Goal: Task Accomplishment & Management: Use online tool/utility

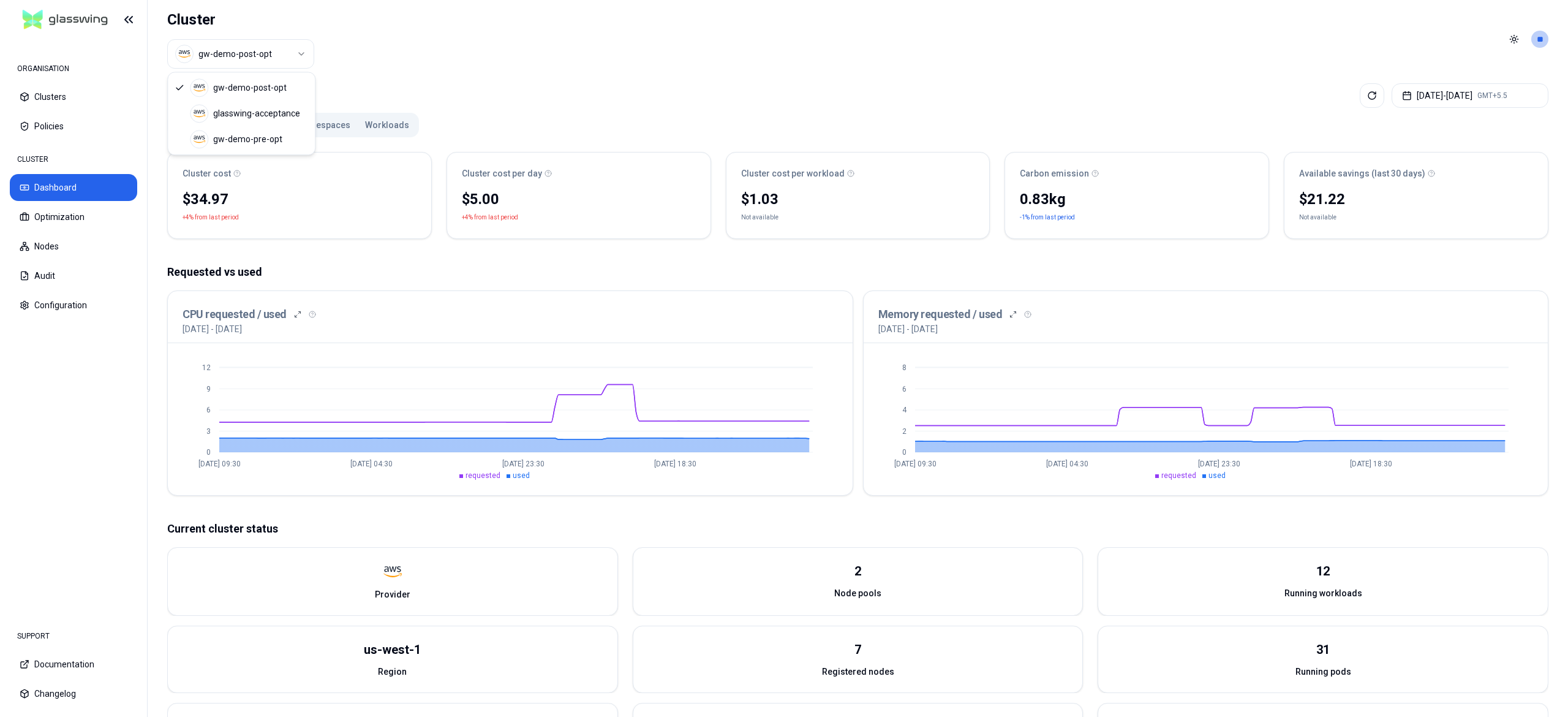
click at [272, 55] on html "ORGANISATION Clusters Policies CLUSTER Dashboard Optimization Nodes Audit Confi…" at bounding box center [784, 358] width 1568 height 717
click at [266, 107] on div "Dashboard Aug 06, 2025 - Aug 13, 2025 GMT+5.5" at bounding box center [858, 95] width 1382 height 24
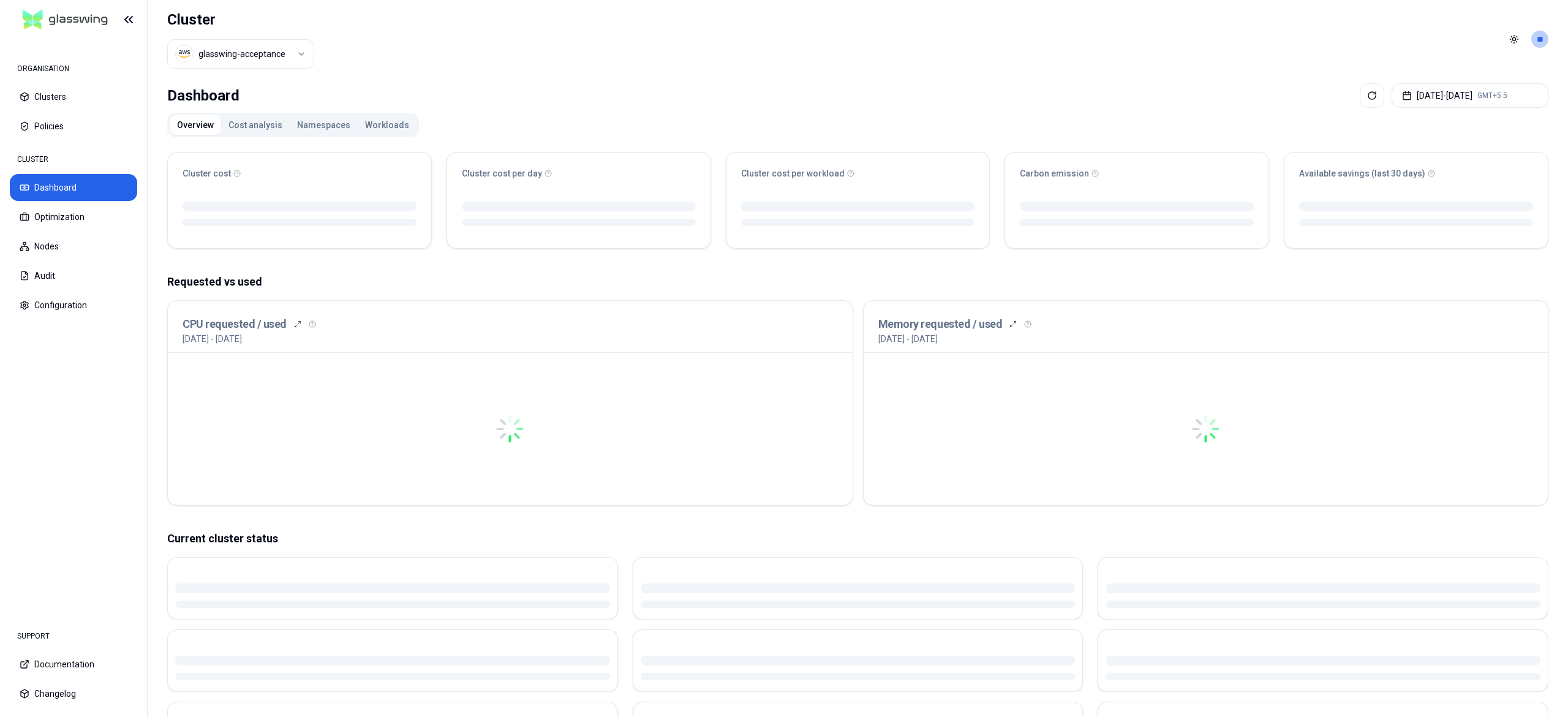
click at [266, 107] on div "Dashboard Aug 06, 2025 - Aug 13, 2025 GMT+5.5" at bounding box center [858, 95] width 1382 height 24
drag, startPoint x: 266, startPoint y: 107, endPoint x: 266, endPoint y: 97, distance: 10.0
click at [266, 97] on div "Dashboard Aug 06, 2025 - Aug 13, 2025 GMT+5.5" at bounding box center [858, 95] width 1382 height 24
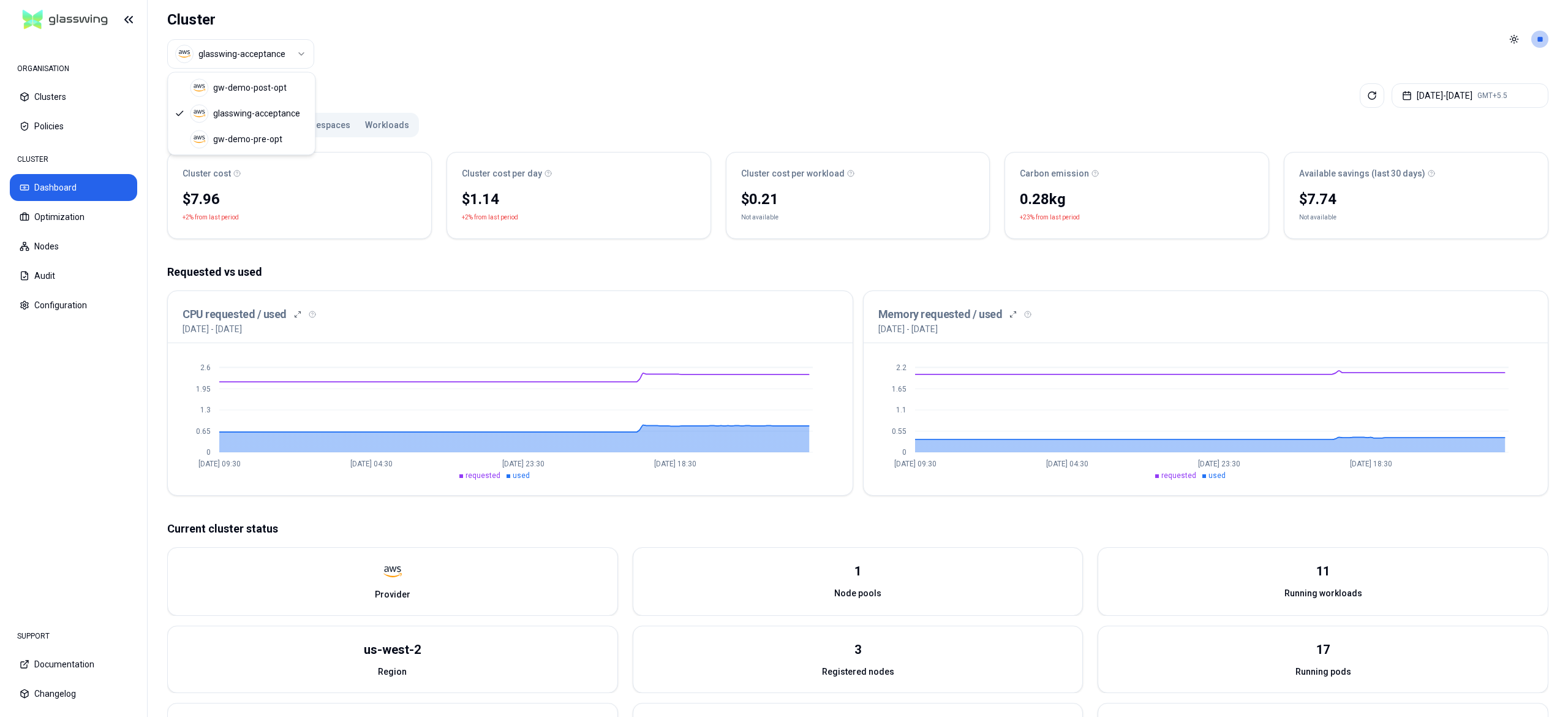
click at [271, 47] on html "ORGANISATION Clusters Policies CLUSTER Dashboard Optimization Nodes Audit Confi…" at bounding box center [784, 358] width 1568 height 717
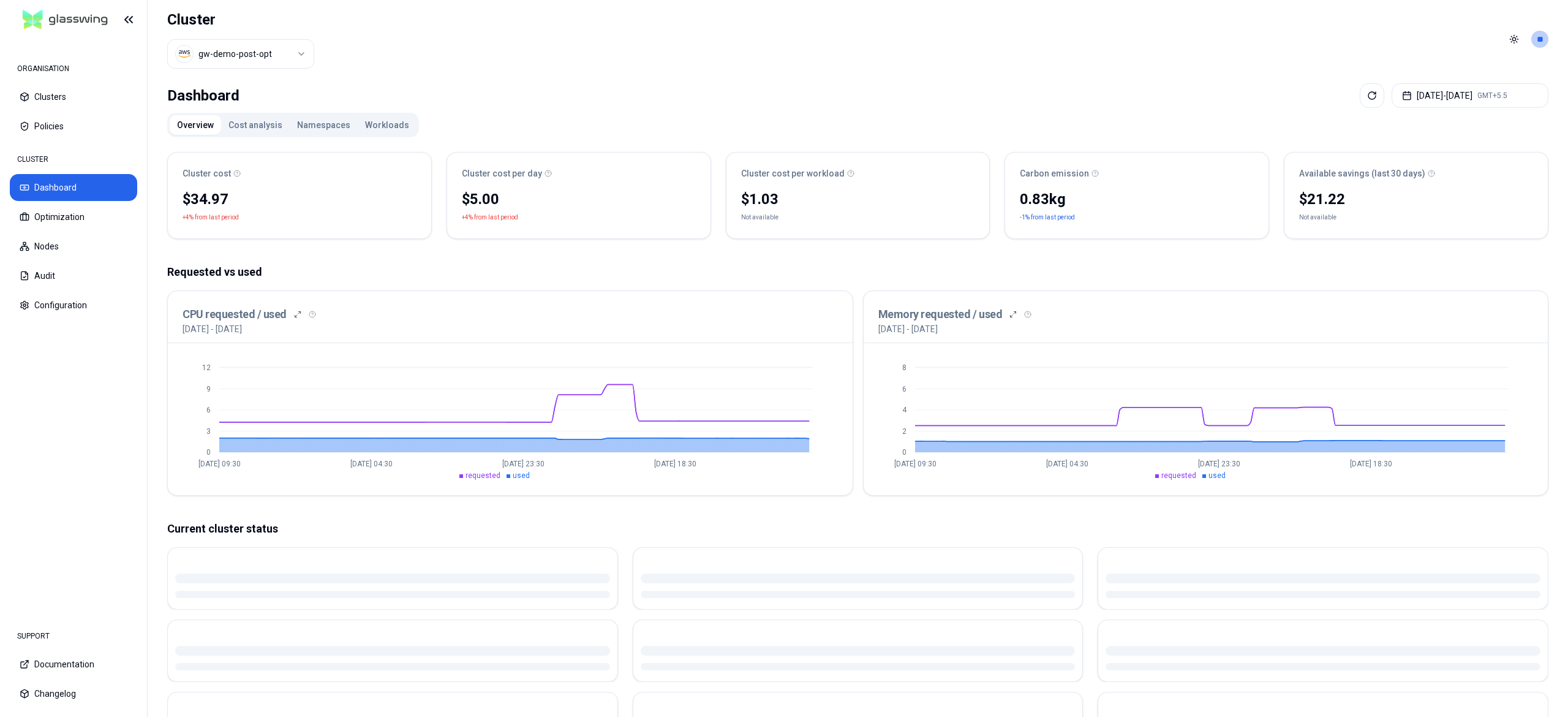
scroll to position [186, 0]
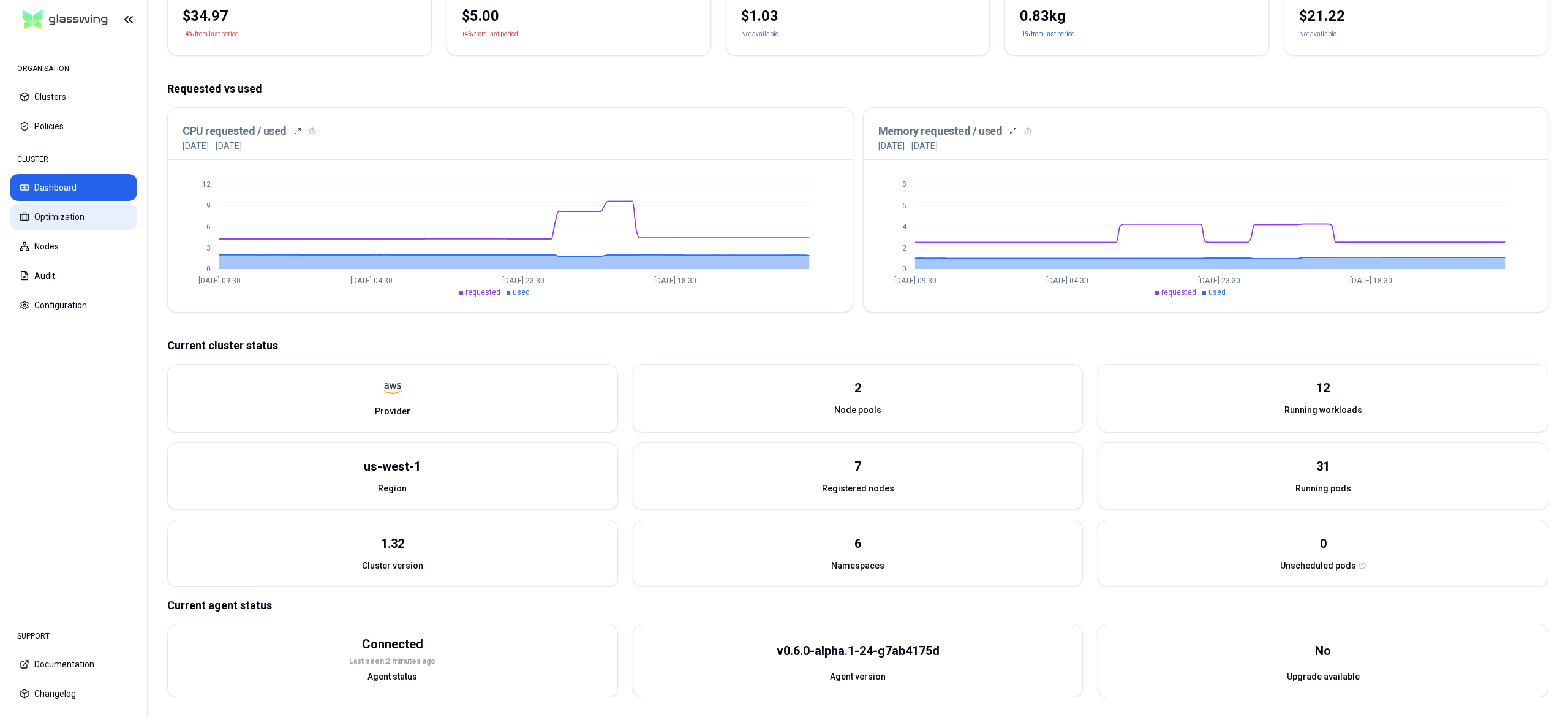
click at [42, 222] on button "Optimization" at bounding box center [73, 217] width 127 height 27
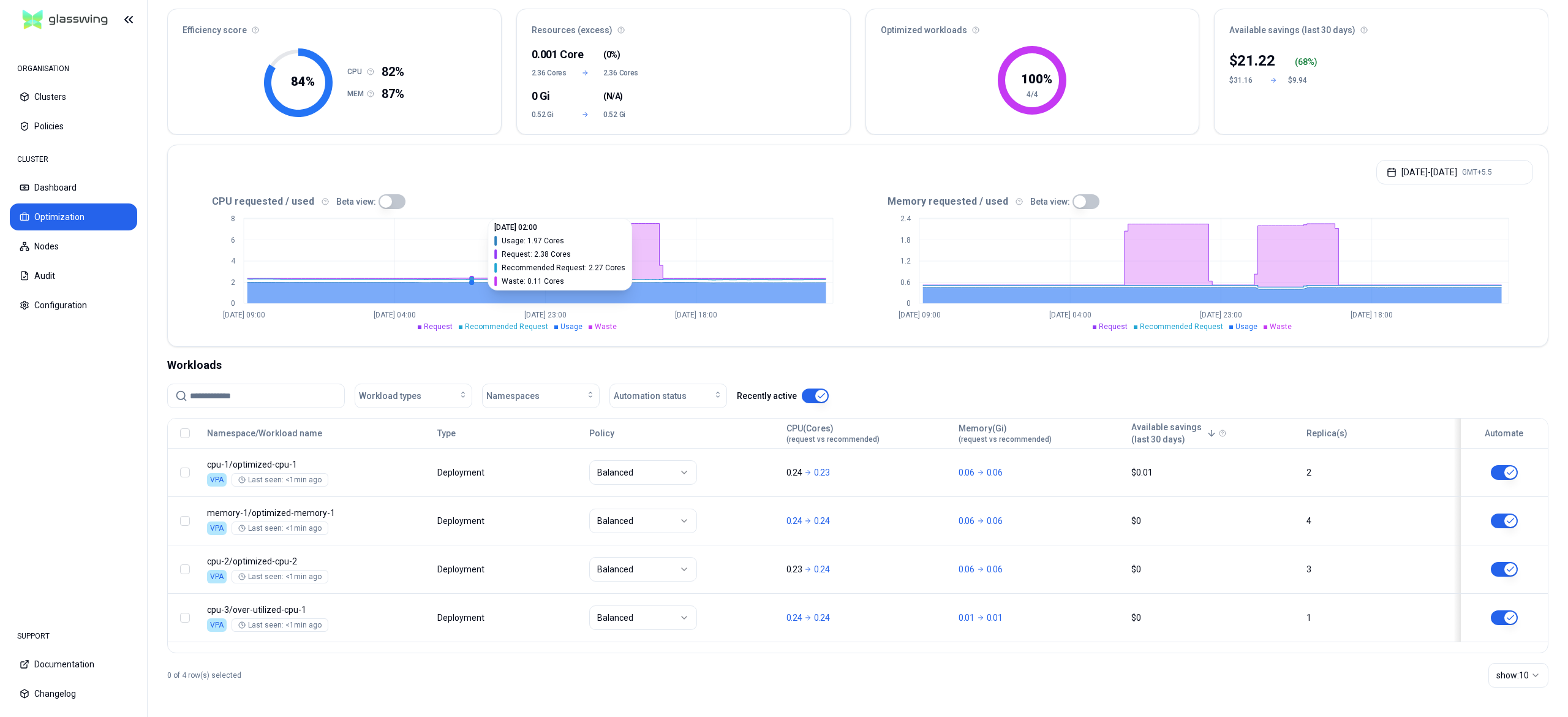
scroll to position [109, 0]
click at [1452, 169] on button "Aug 06, 2025 - Aug 13, 2025 GMT+5.5" at bounding box center [1455, 172] width 157 height 24
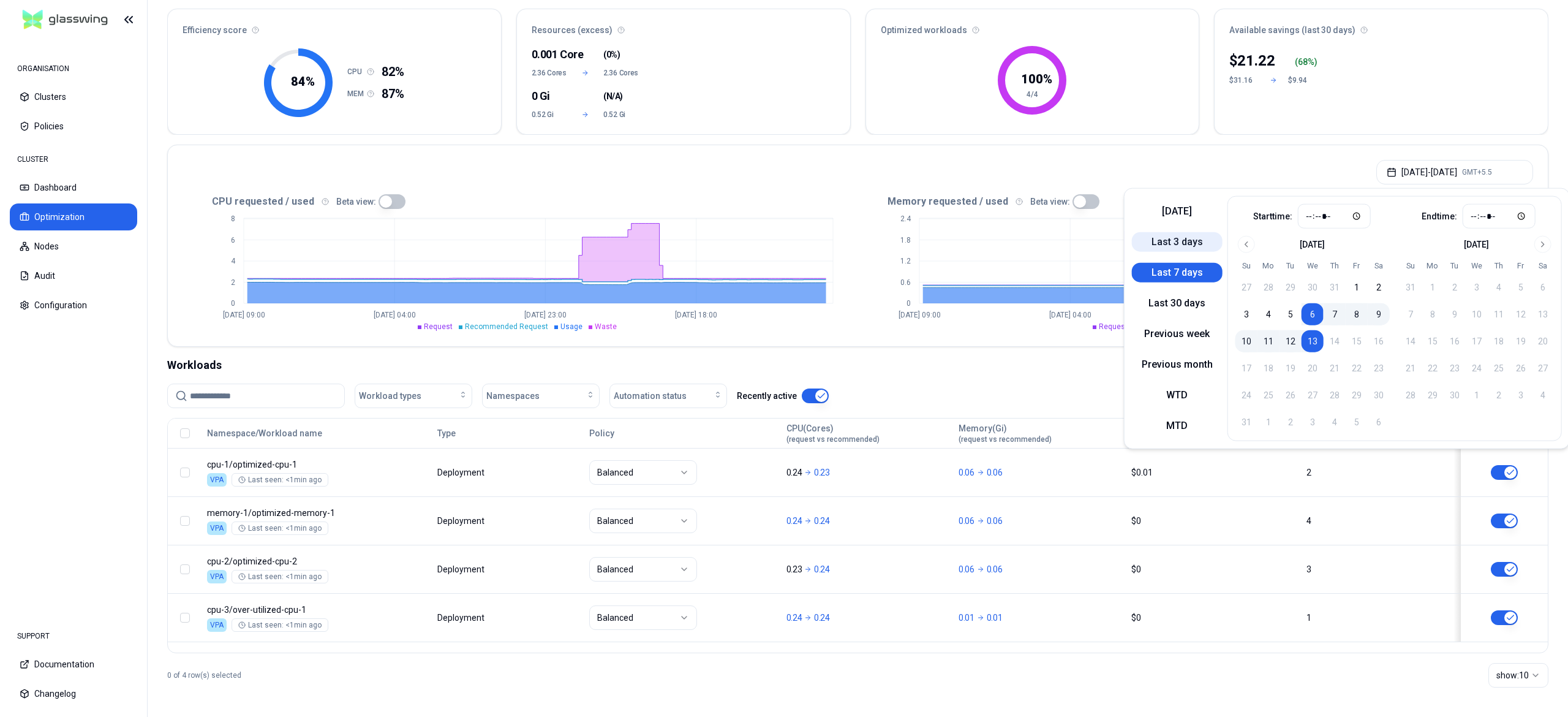
click at [1185, 237] on button "Last 3 days" at bounding box center [1178, 242] width 90 height 20
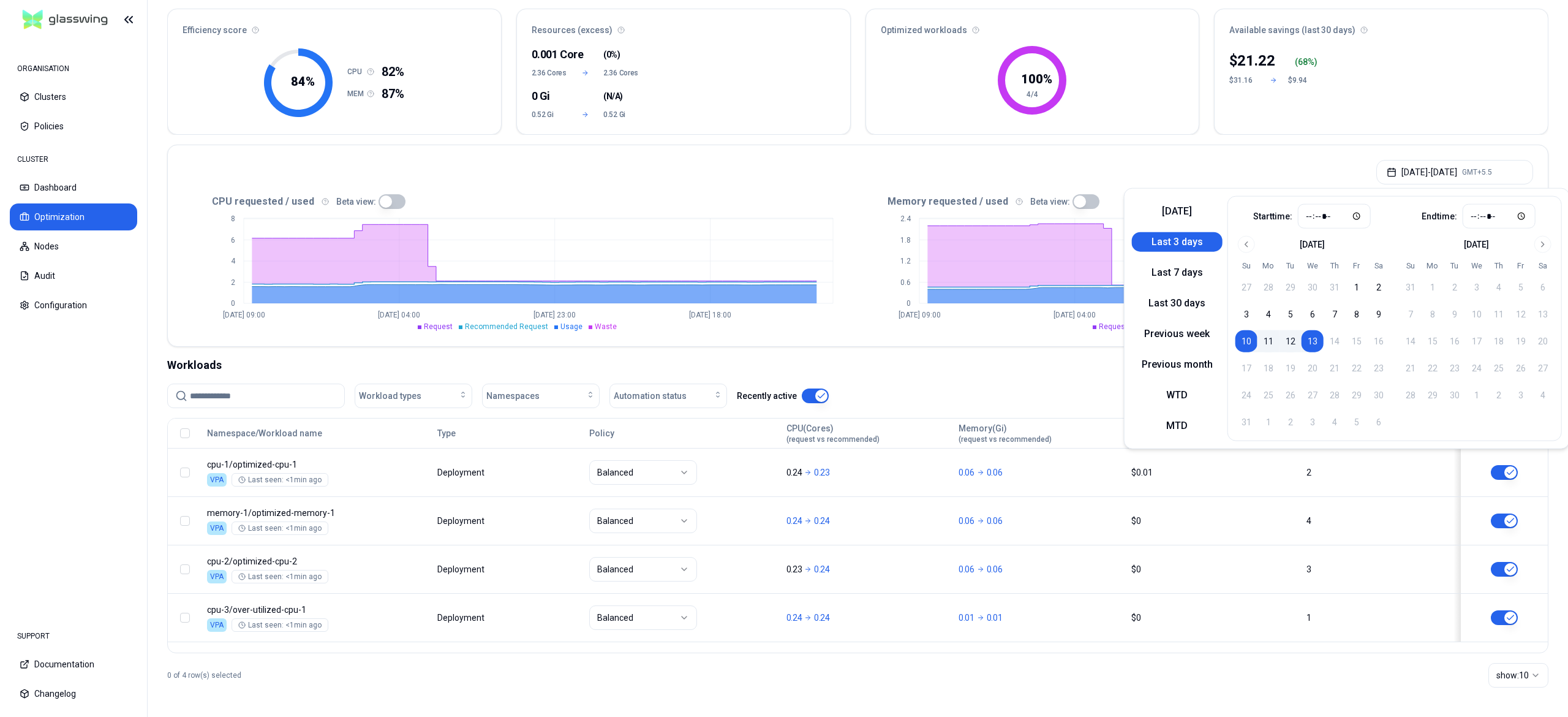
click at [51, 389] on nav "ORGANISATION Clusters Policies CLUSTER Dashboard Optimization Nodes Audit Confi…" at bounding box center [73, 326] width 147 height 574
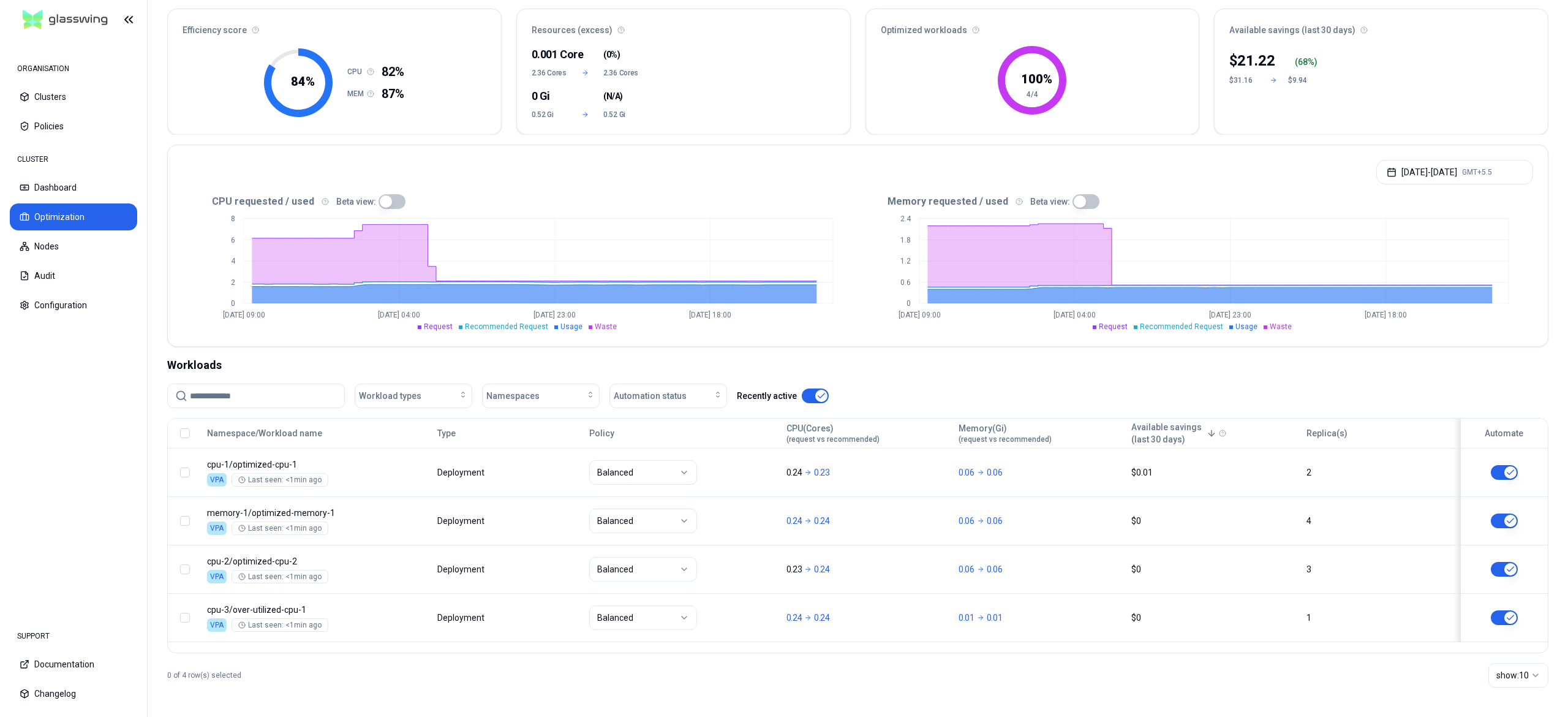
click at [51, 389] on nav "ORGANISATION Clusters Policies CLUSTER Dashboard Optimization Nodes Audit Confi…" at bounding box center [73, 326] width 147 height 574
click at [56, 97] on button "Clusters" at bounding box center [73, 97] width 127 height 27
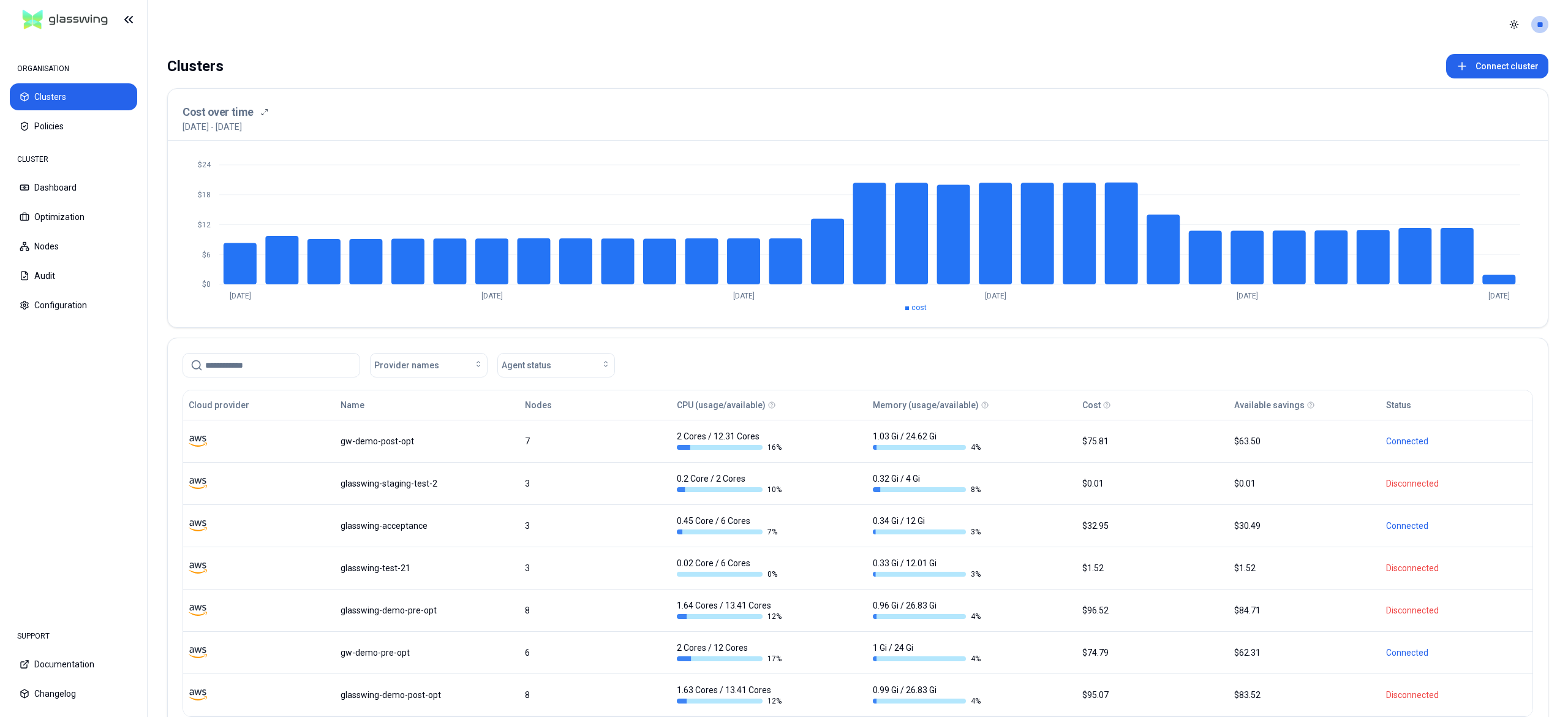
scroll to position [81, 0]
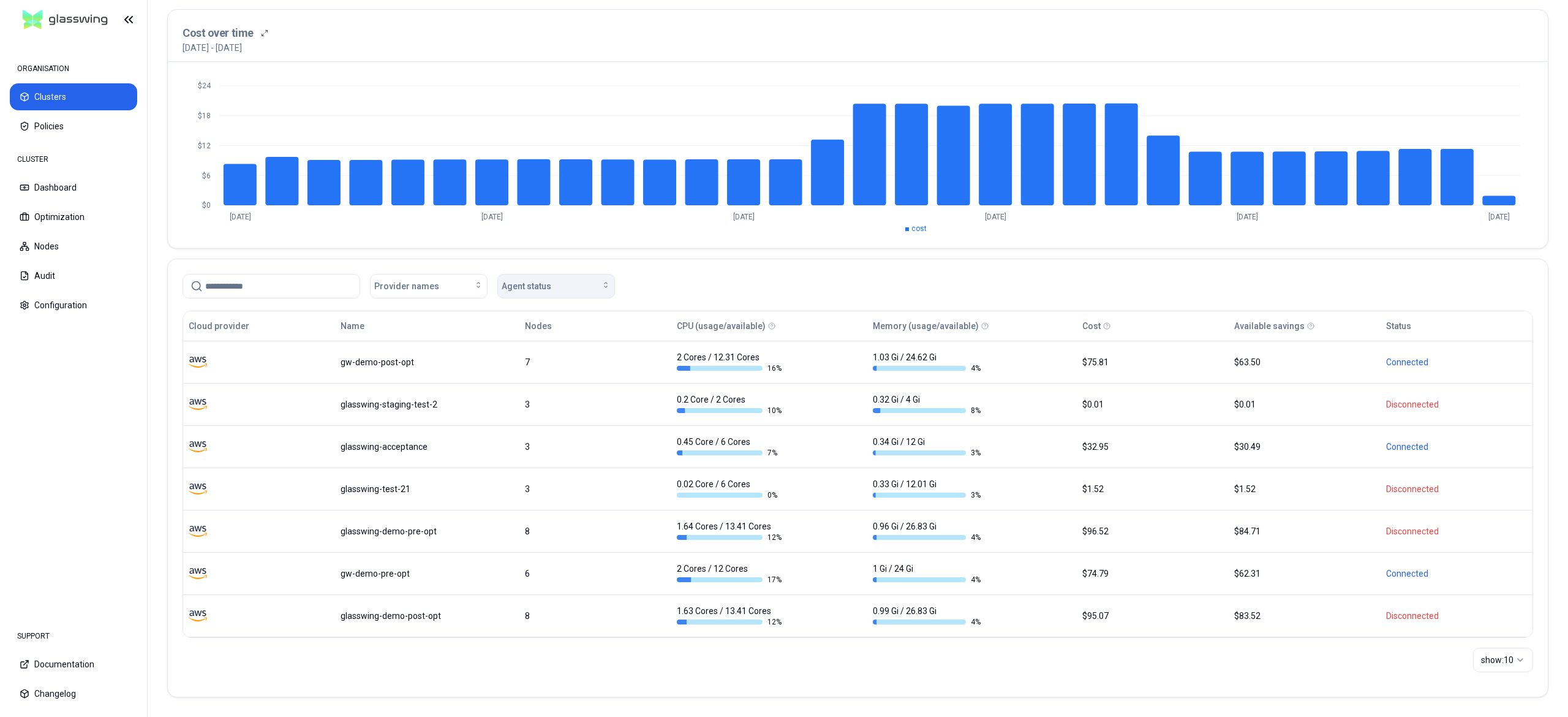
click at [530, 291] on button "Agent status" at bounding box center [556, 285] width 117 height 24
click at [513, 311] on span "Connected" at bounding box center [527, 312] width 42 height 13
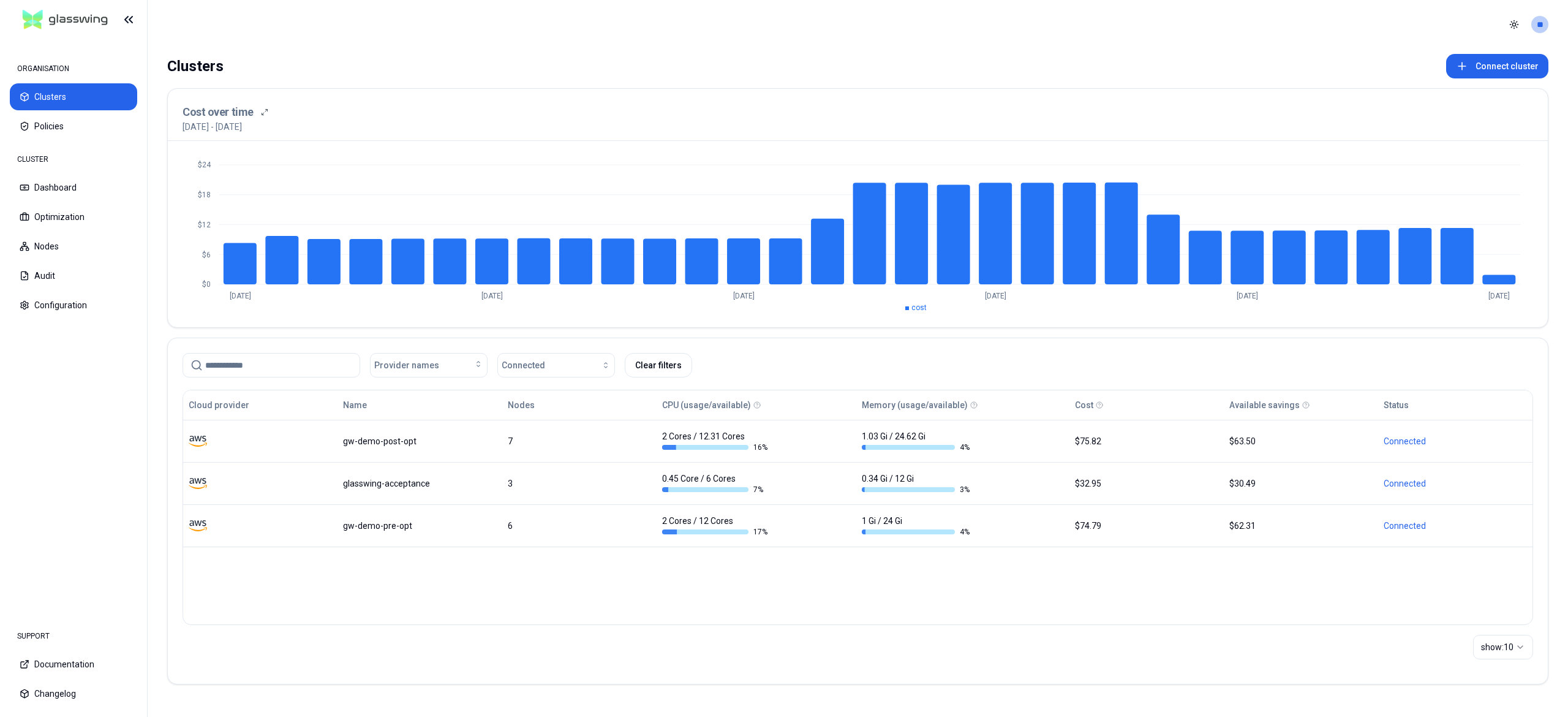
click at [344, 614] on div "Cloud provider Name Nodes CPU (usage/available) Memory (usage/available) Cost A…" at bounding box center [858, 507] width 1351 height 235
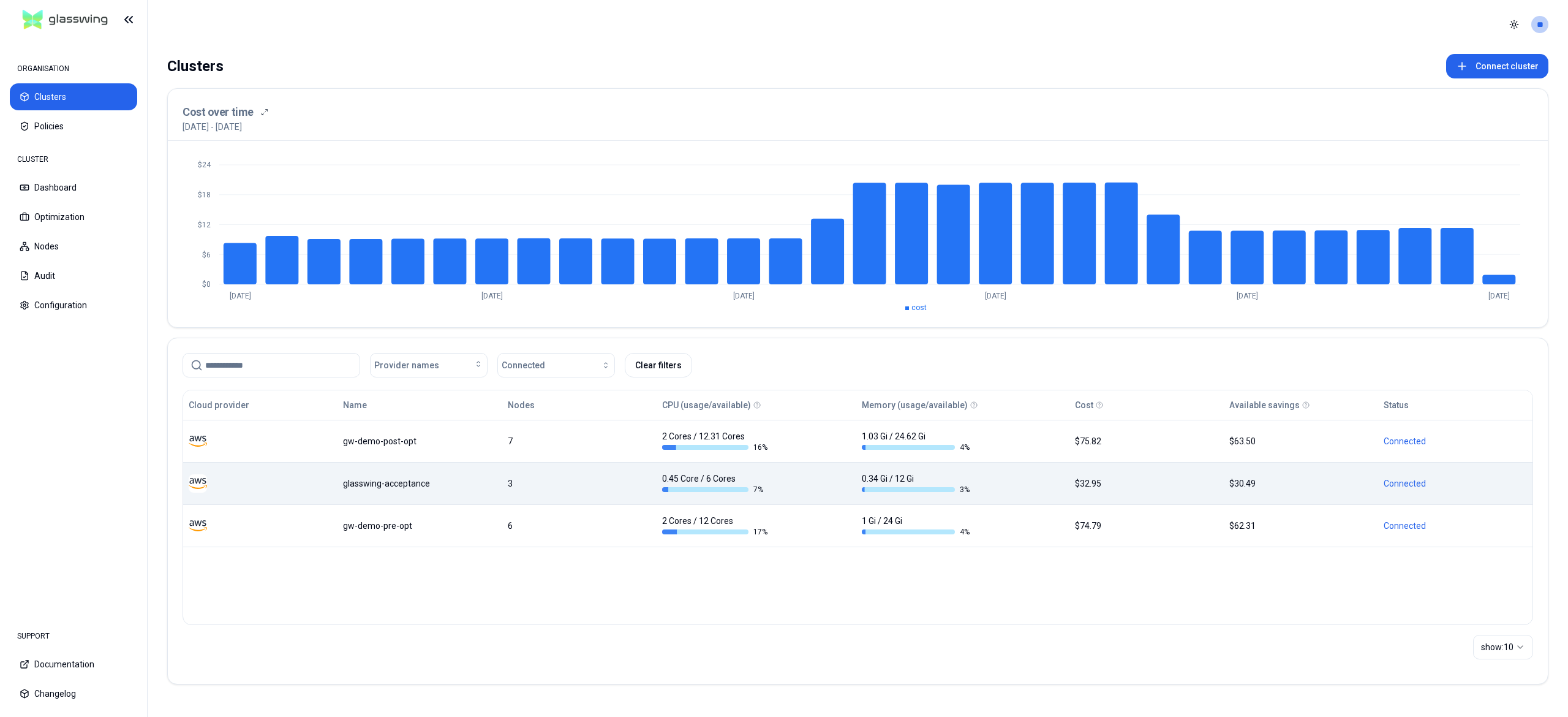
click at [386, 478] on div "glasswing-acceptance" at bounding box center [420, 483] width 154 height 13
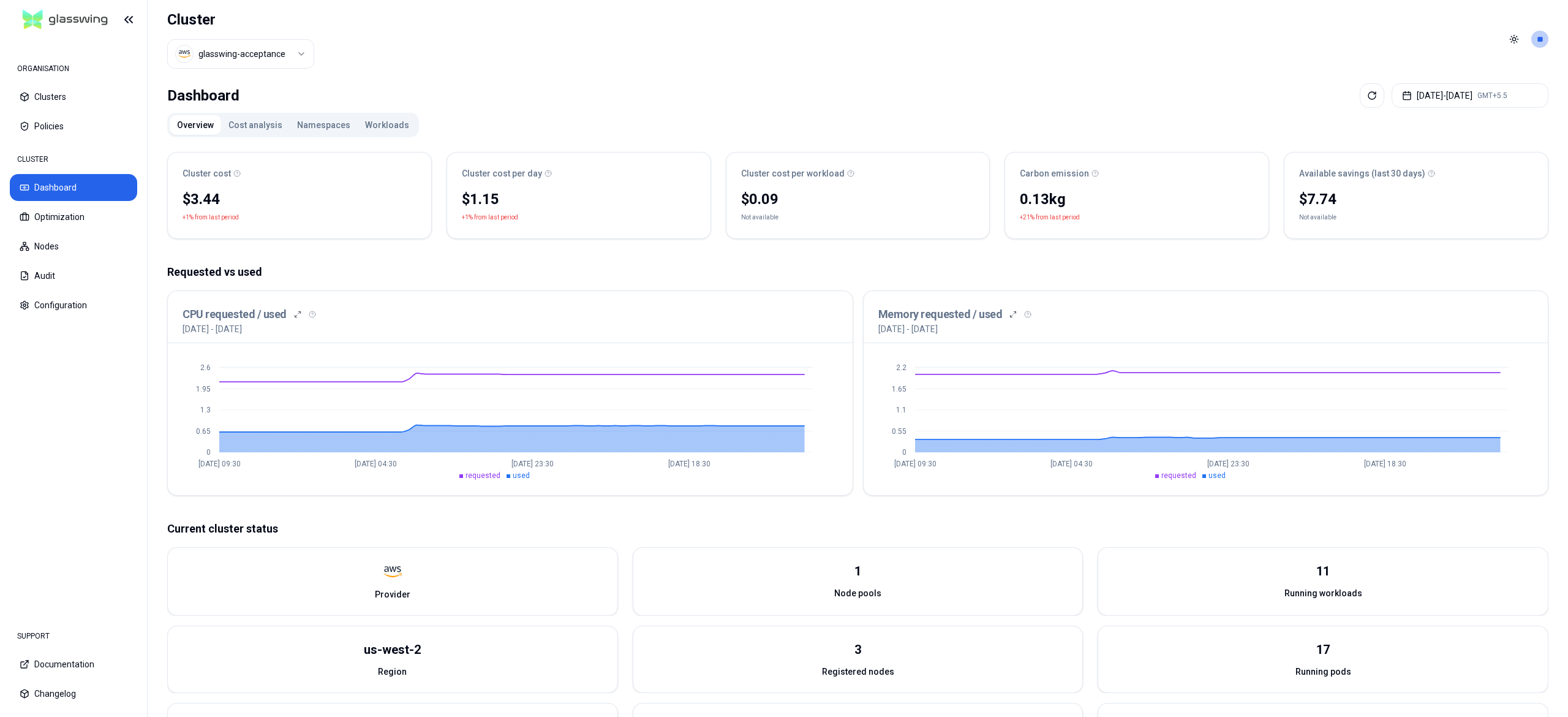
scroll to position [186, 0]
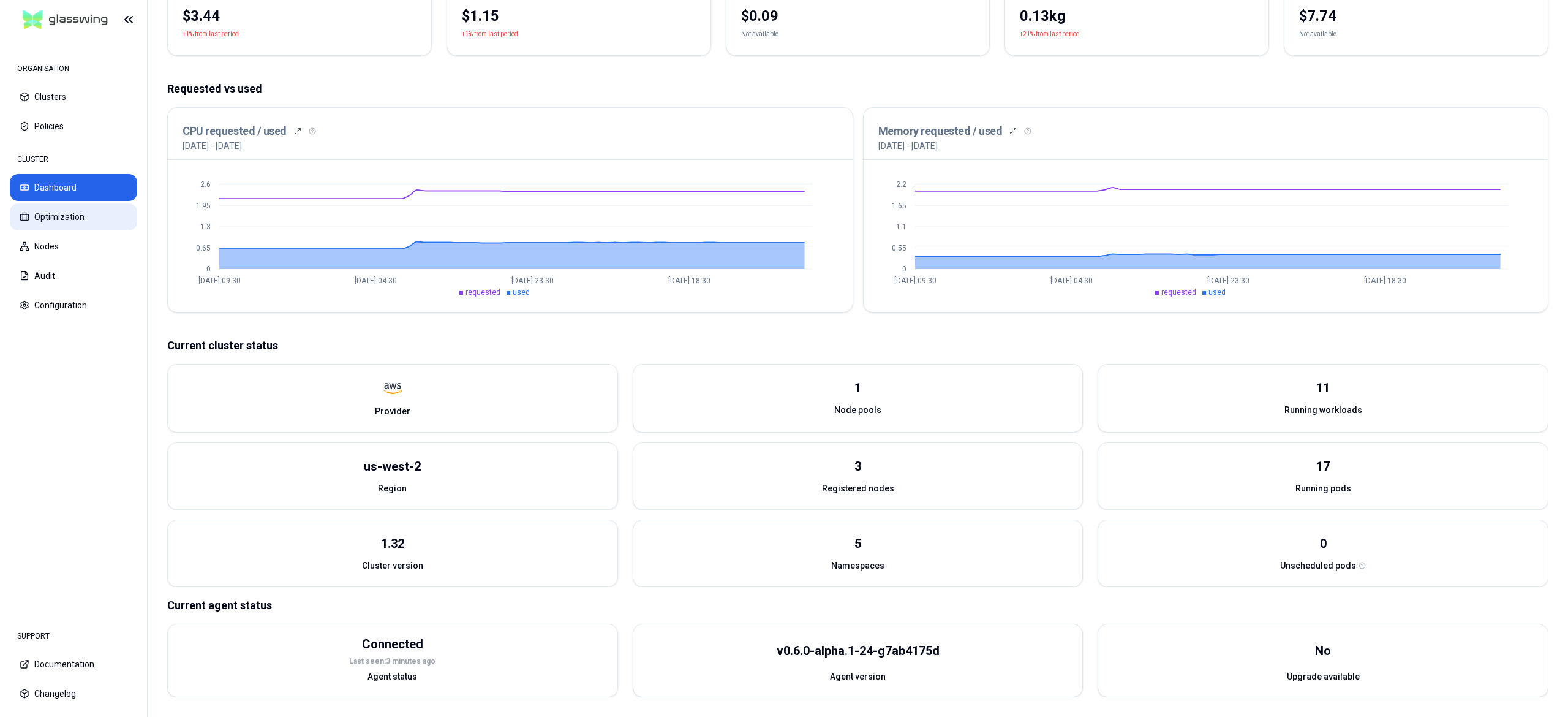
click at [64, 217] on button "Optimization" at bounding box center [73, 217] width 127 height 27
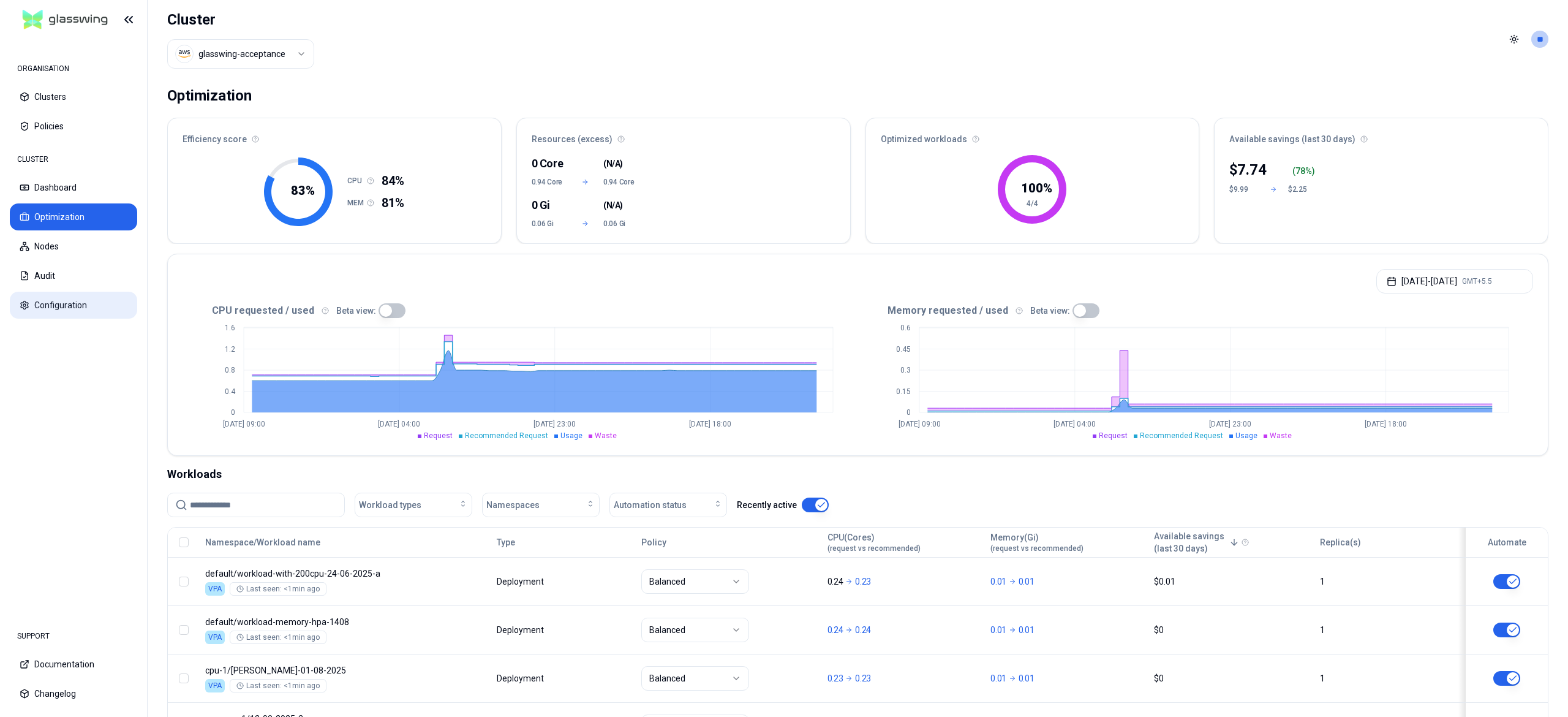
click at [54, 312] on button "Configuration" at bounding box center [73, 305] width 127 height 27
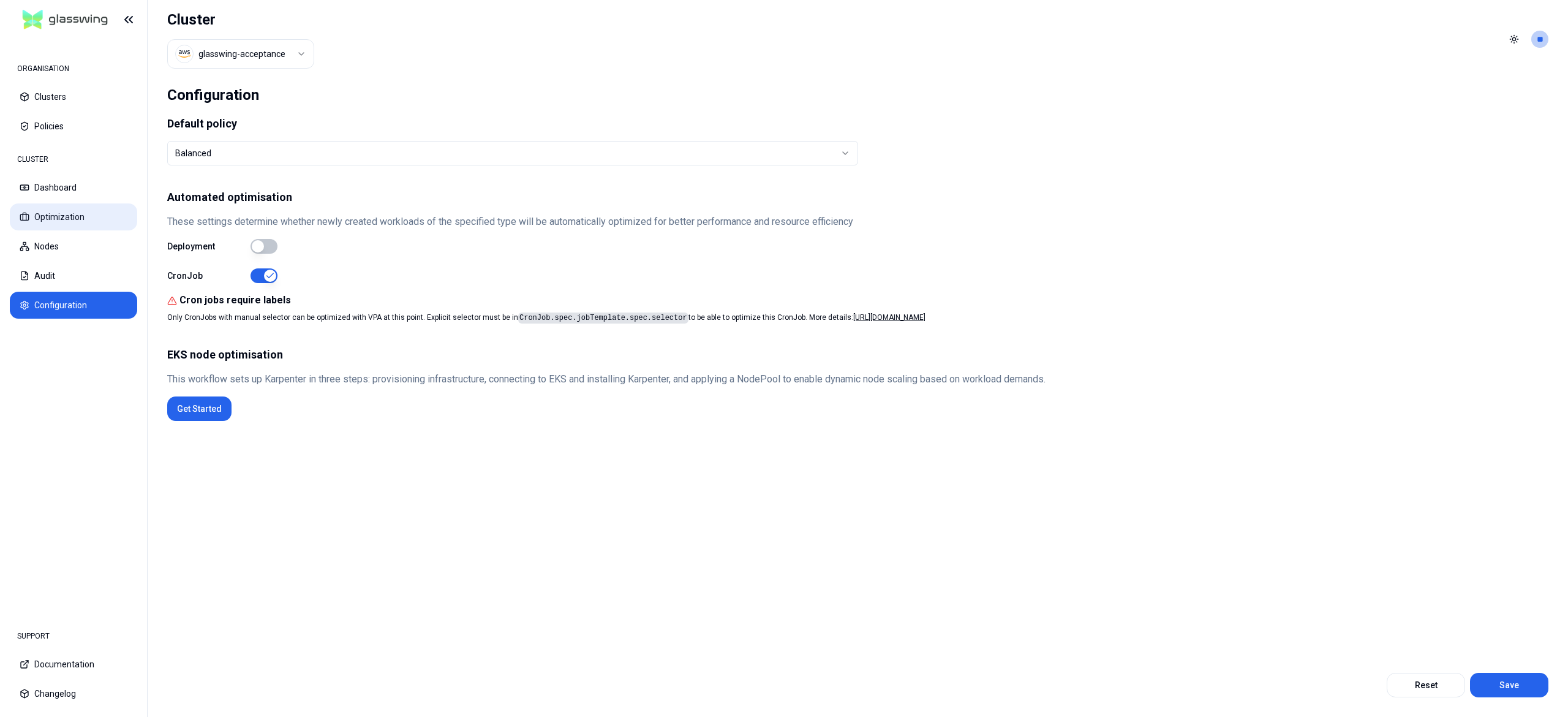
click at [64, 217] on button "Optimization" at bounding box center [73, 217] width 127 height 27
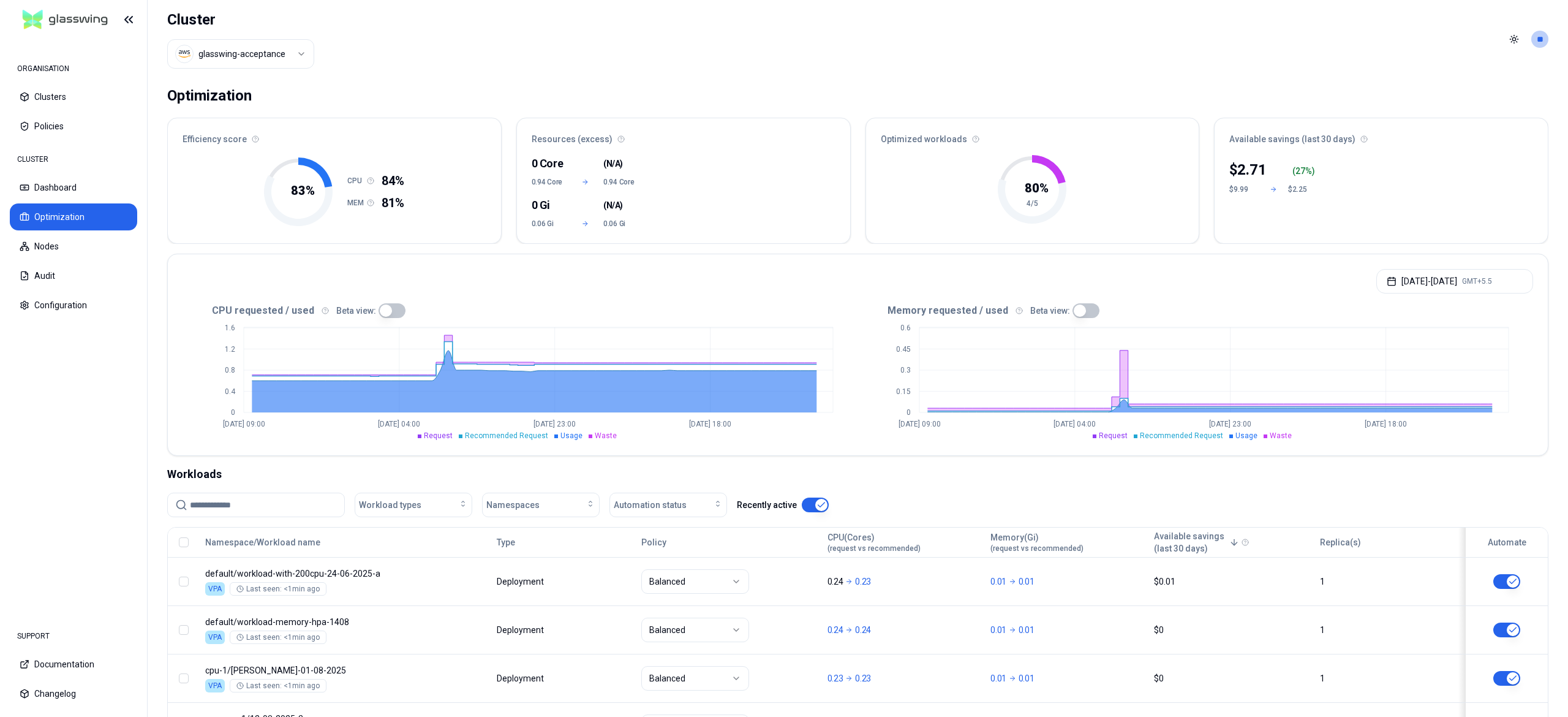
scroll to position [152, 0]
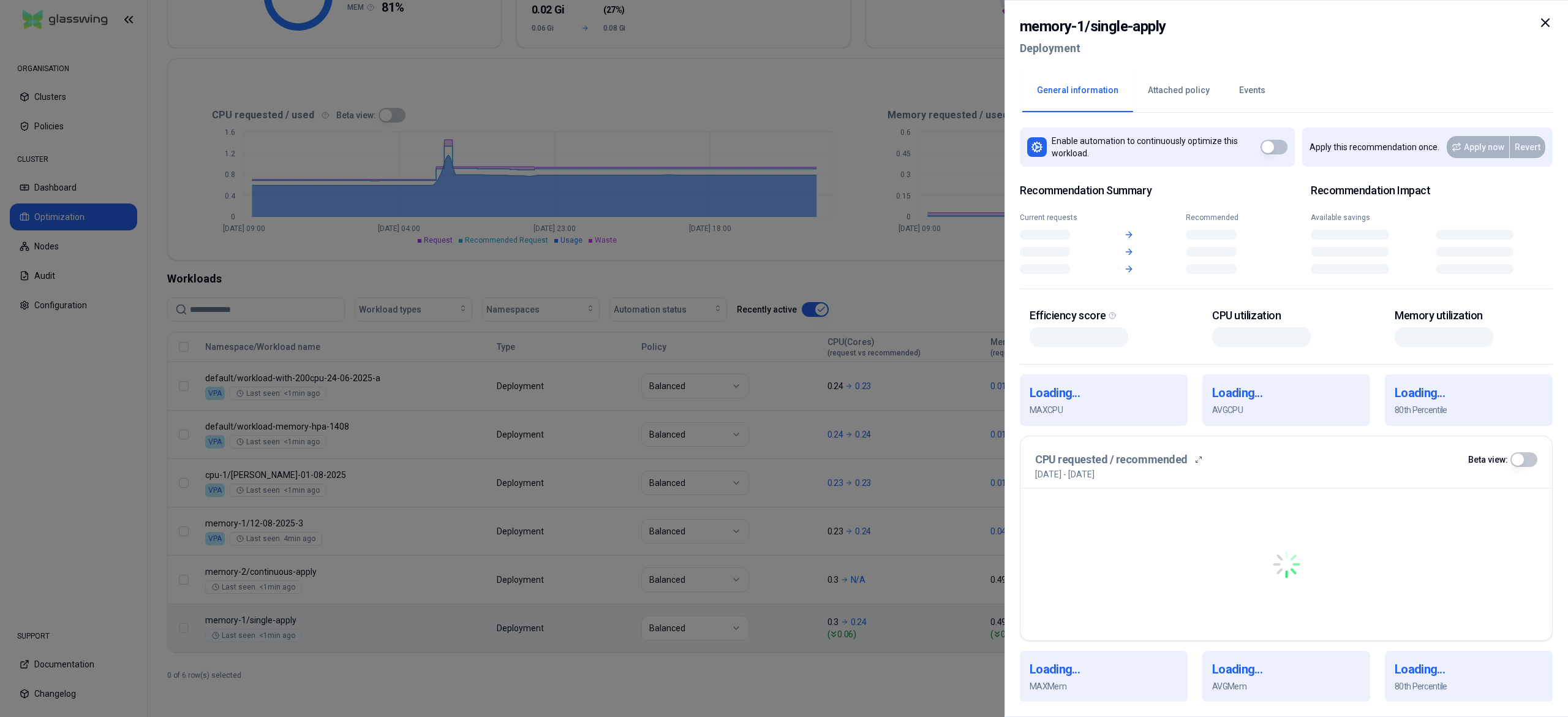
click at [525, 619] on body "ORGANISATION Clusters Policies CLUSTER Dashboard Optimization Nodes Audit Confi…" at bounding box center [784, 358] width 1568 height 717
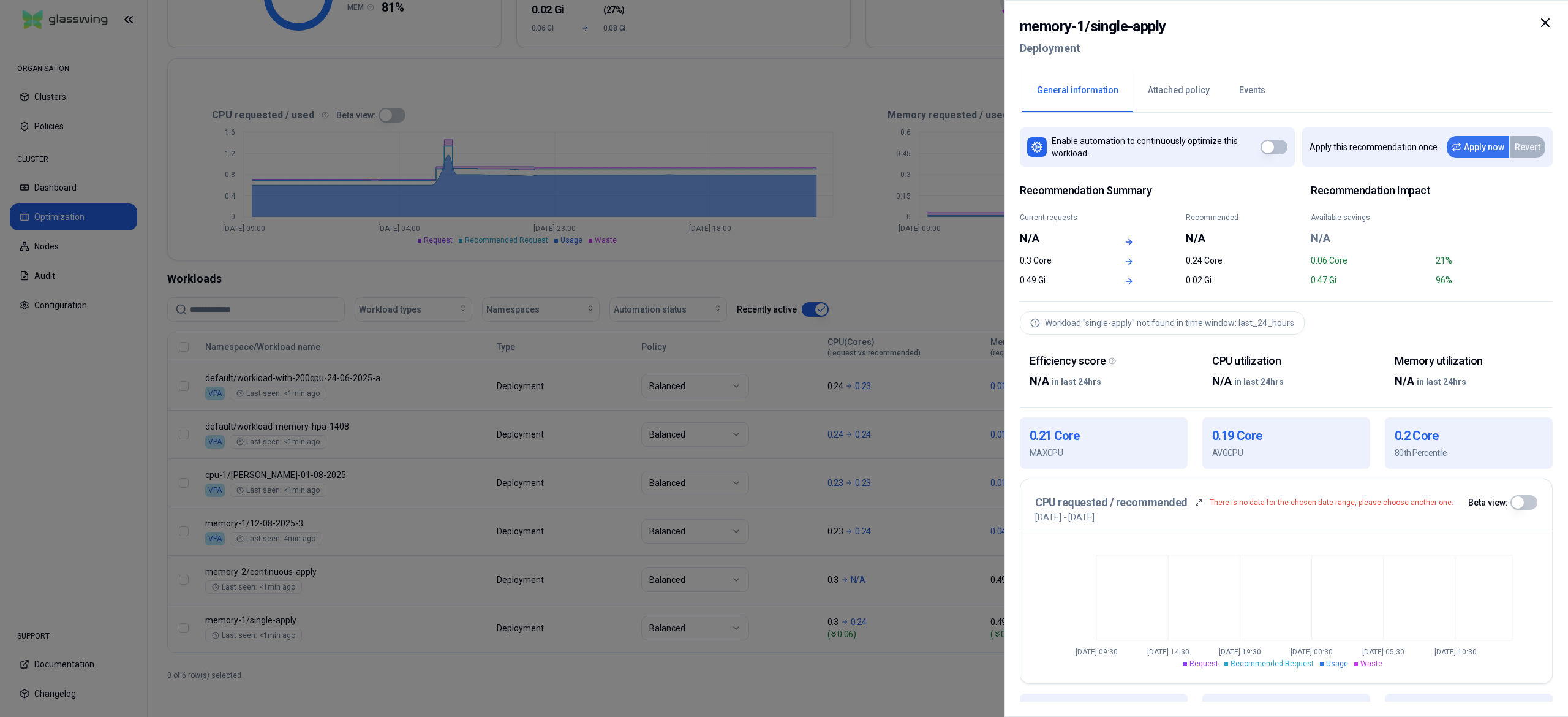
click at [1487, 144] on button "Apply now" at bounding box center [1478, 147] width 62 height 22
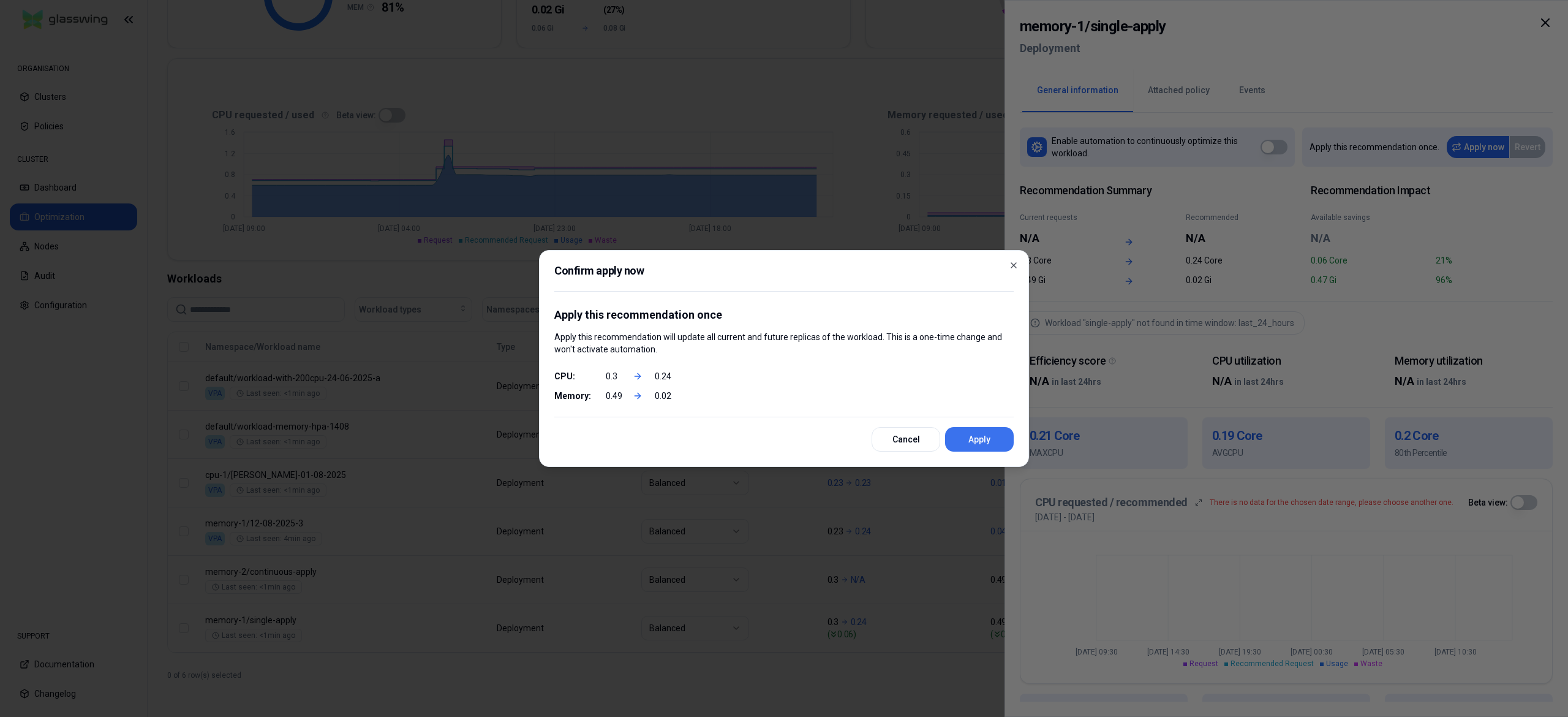
click at [976, 450] on button "Apply" at bounding box center [980, 439] width 69 height 24
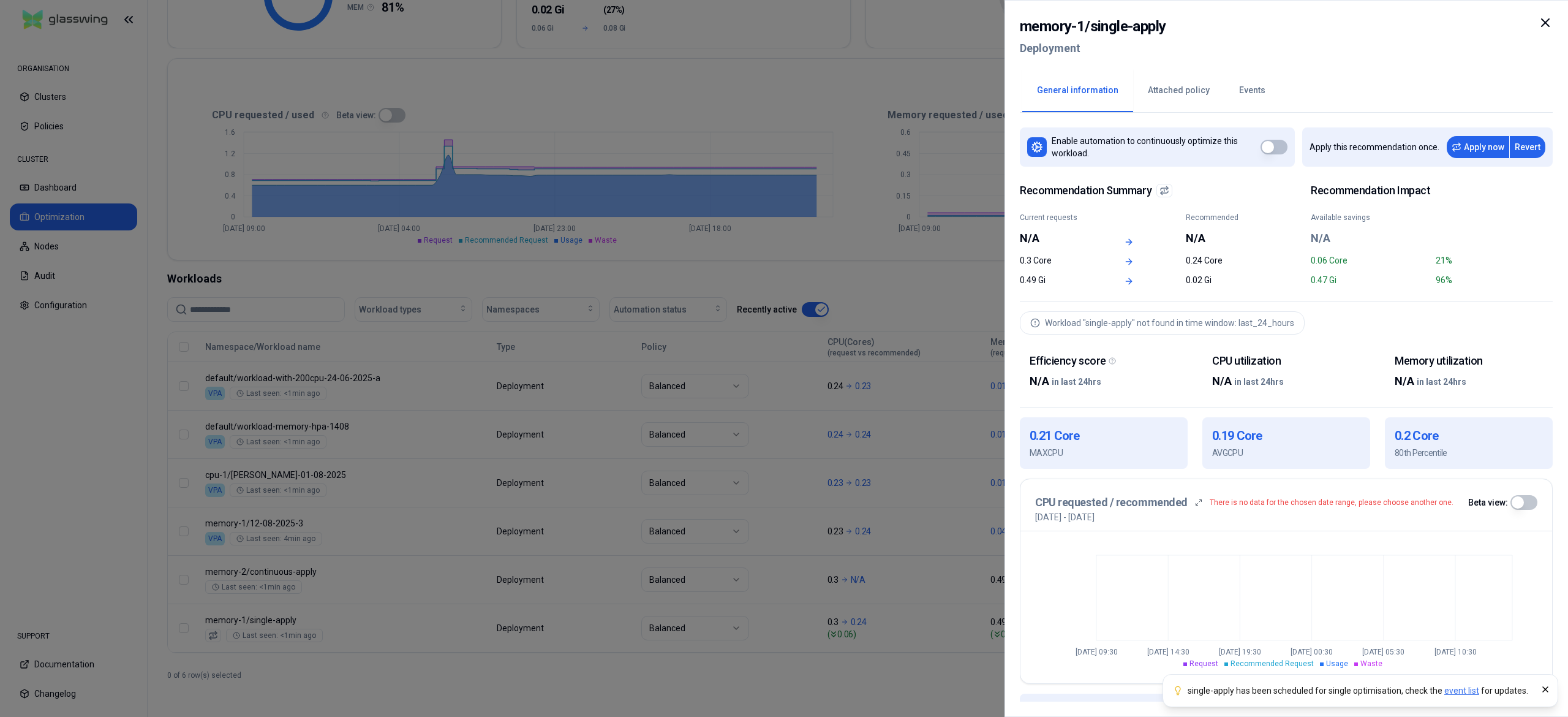
click at [60, 467] on div at bounding box center [784, 358] width 1568 height 717
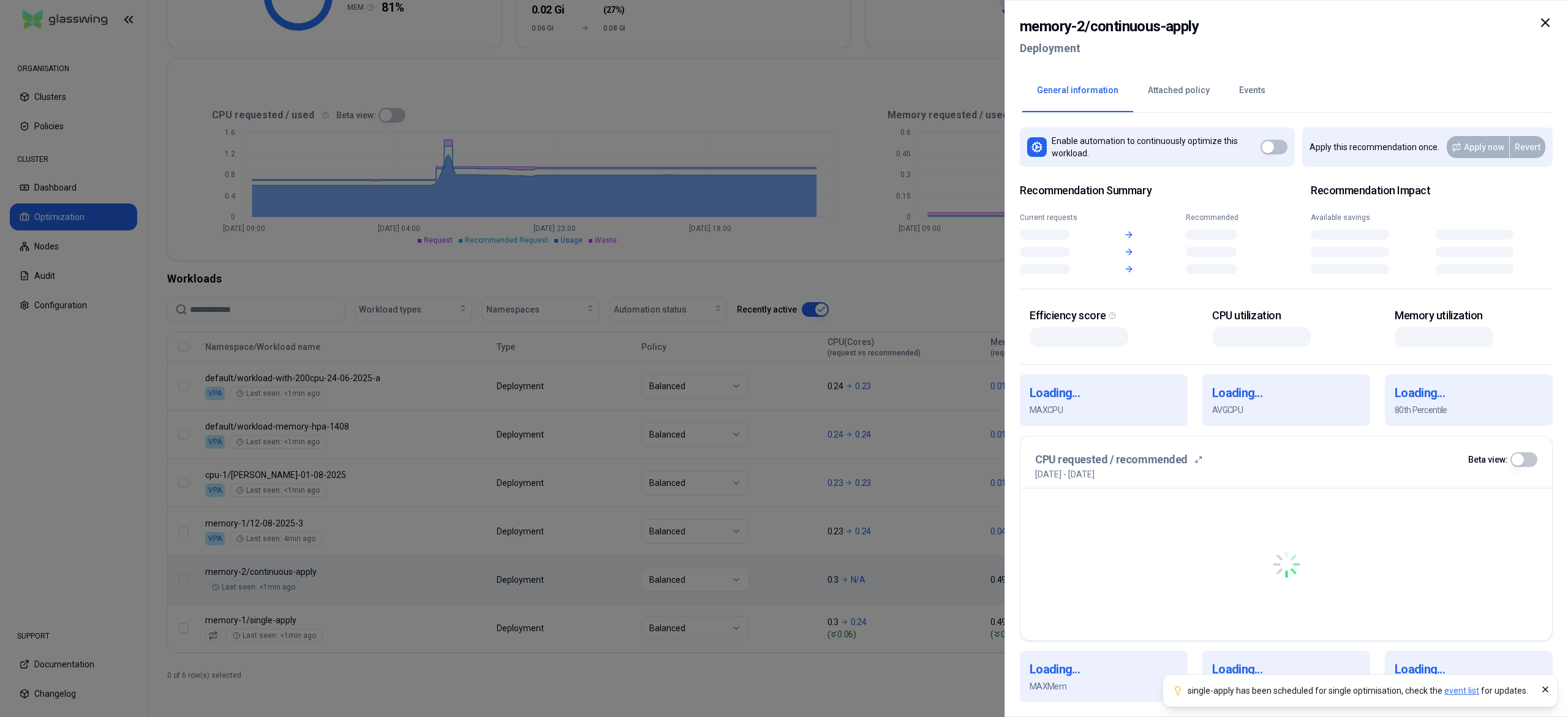
click at [530, 585] on body "single-apply has been scheduled for single optimisation , check the event list …" at bounding box center [784, 358] width 1568 height 717
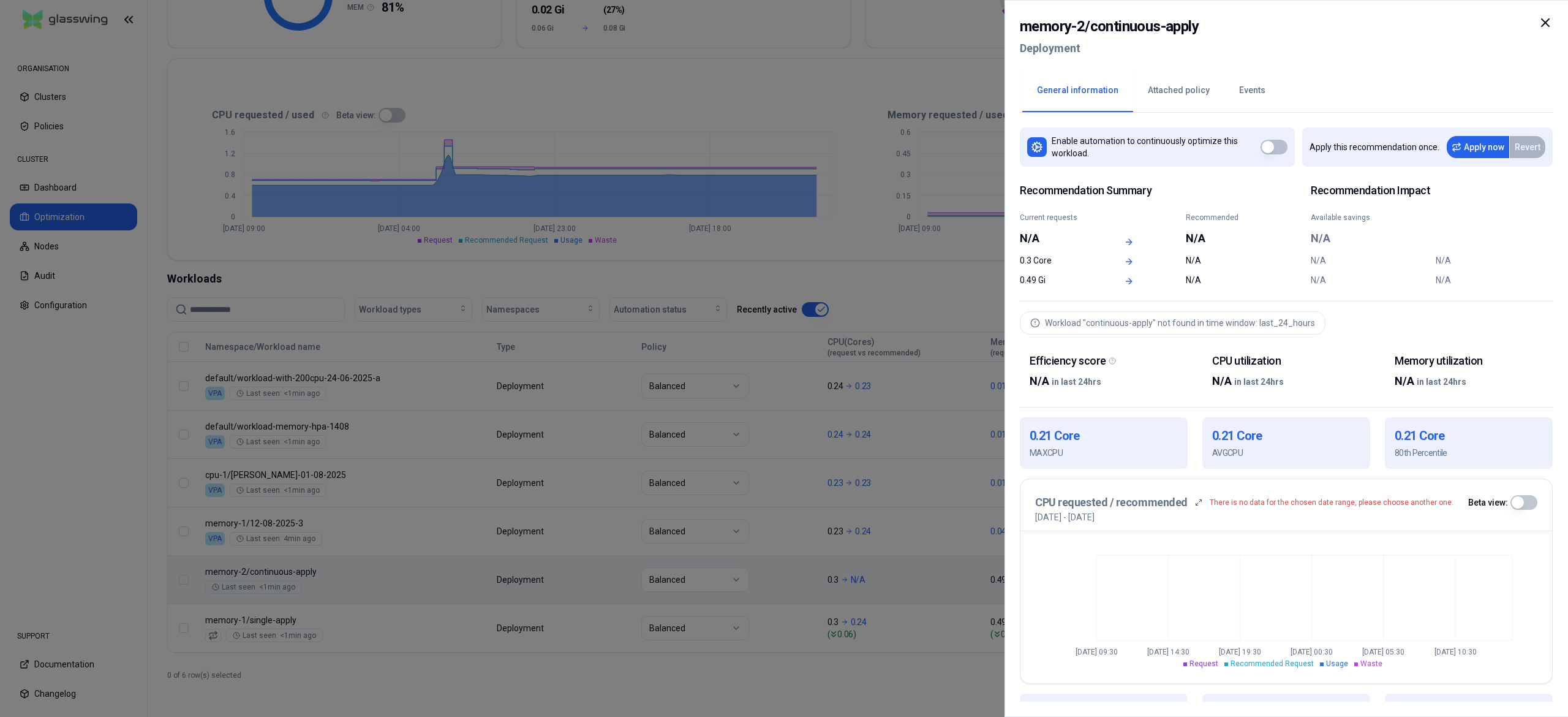
click at [530, 585] on div at bounding box center [784, 358] width 1568 height 717
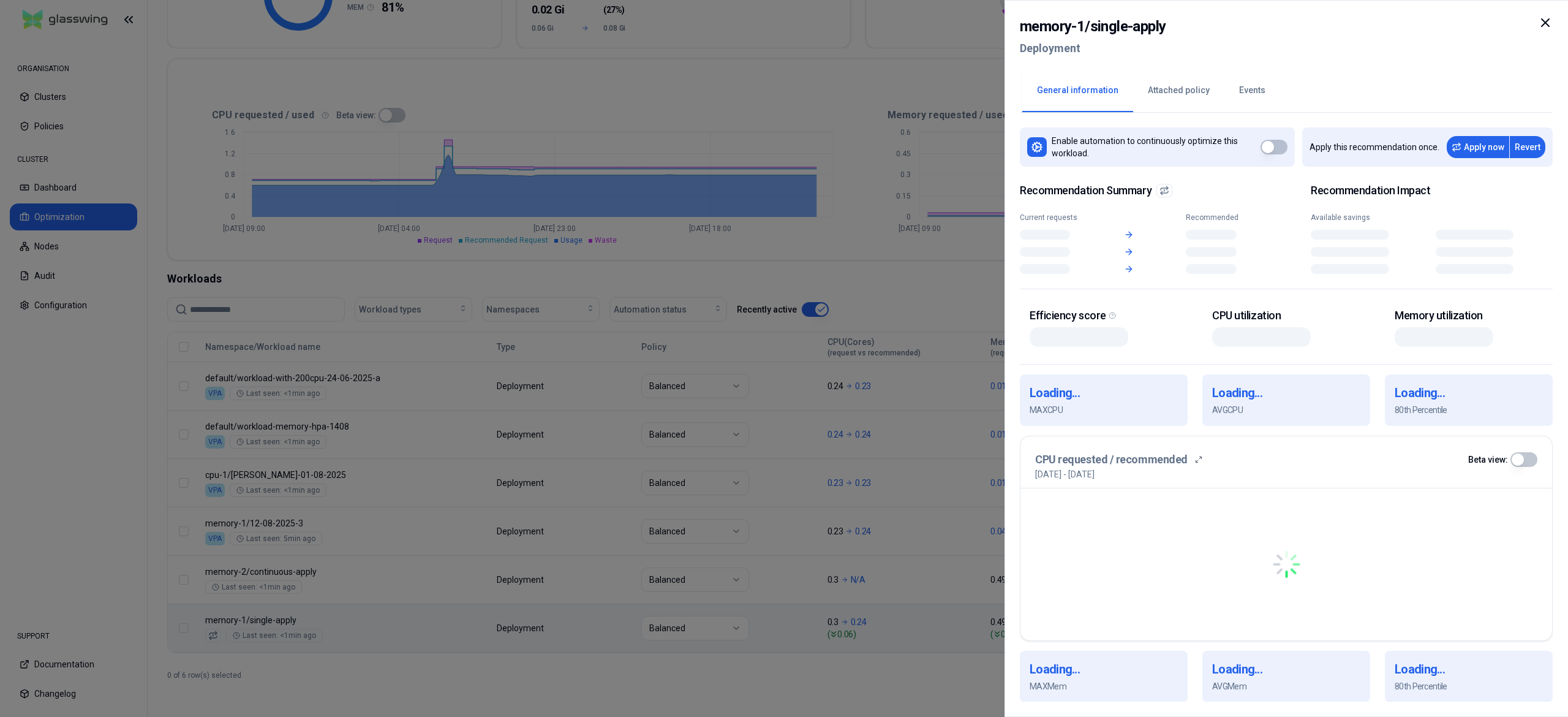
click at [454, 636] on body "ORGANISATION Clusters Policies CLUSTER Dashboard Optimization Nodes Audit Confi…" at bounding box center [784, 358] width 1568 height 717
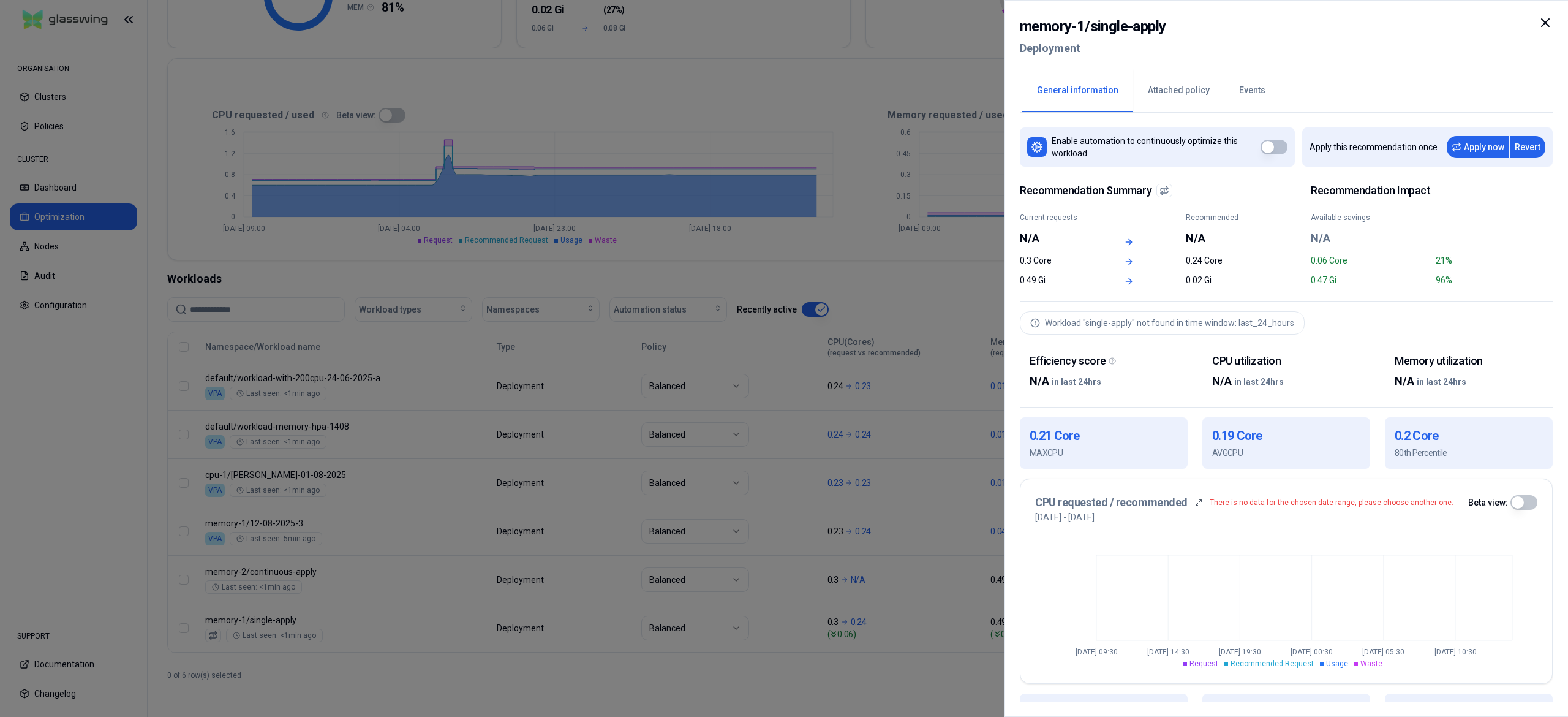
click at [402, 671] on div at bounding box center [784, 358] width 1568 height 717
click at [425, 642] on div at bounding box center [784, 358] width 1568 height 717
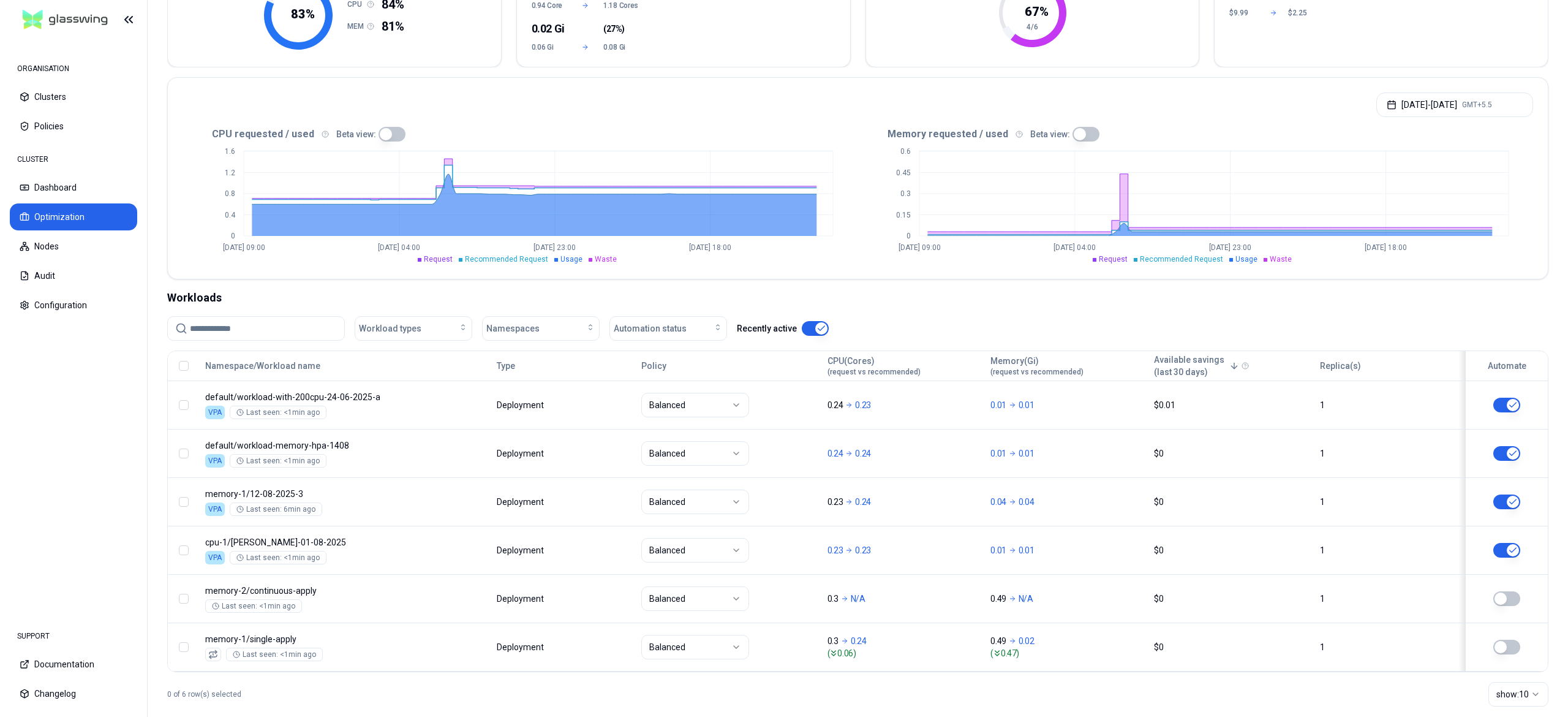
scroll to position [200, 0]
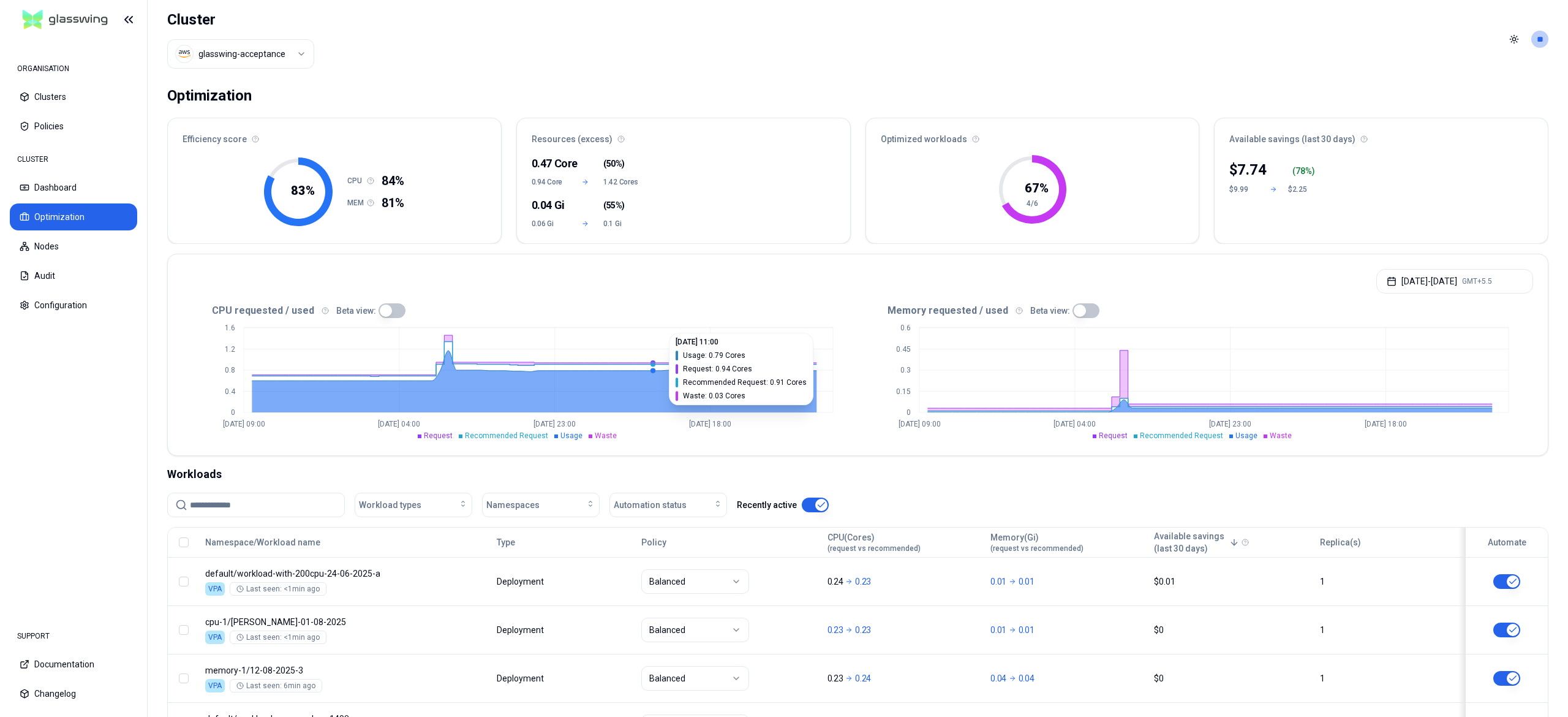
scroll to position [200, 0]
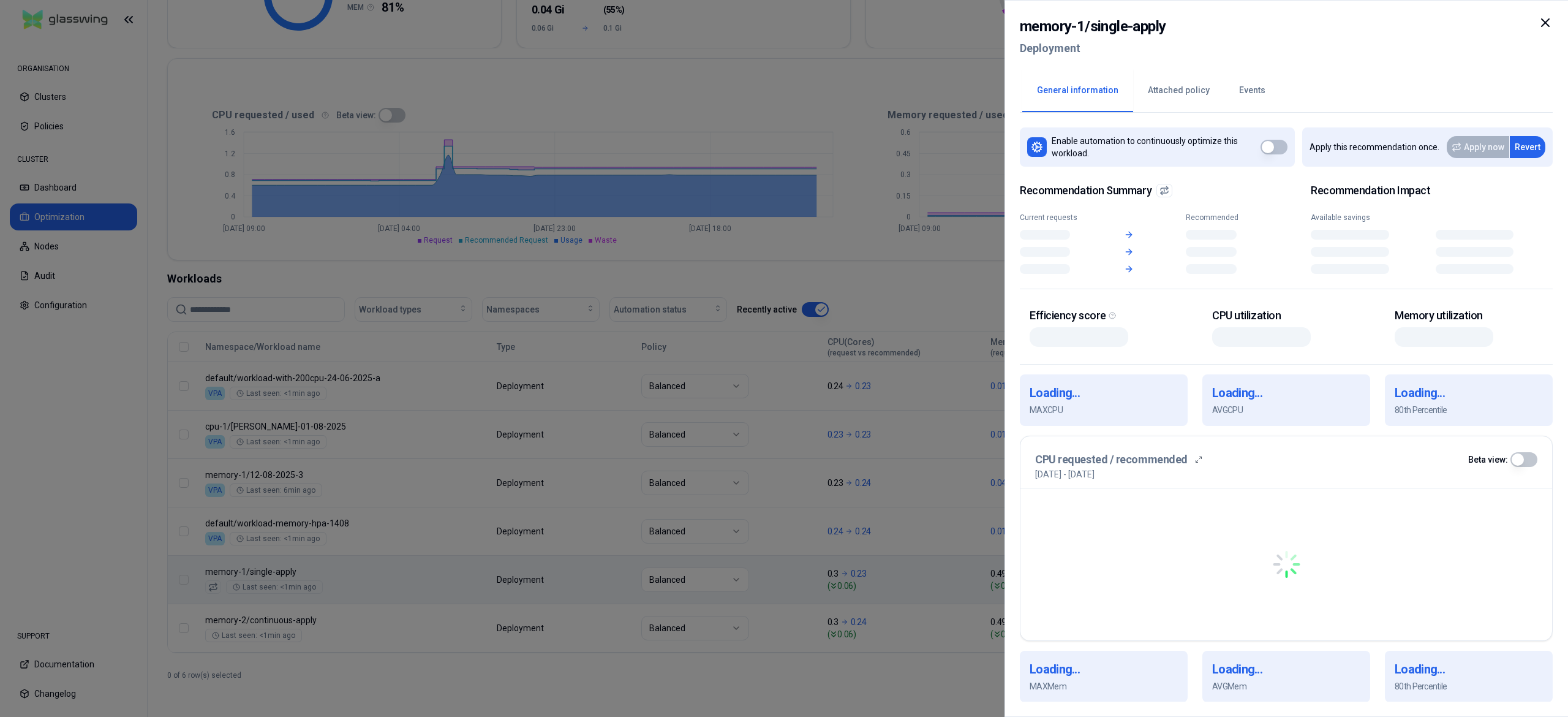
click at [463, 580] on body "ORGANISATION Clusters Policies CLUSTER Dashboard Optimization Nodes Audit Confi…" at bounding box center [784, 358] width 1568 height 717
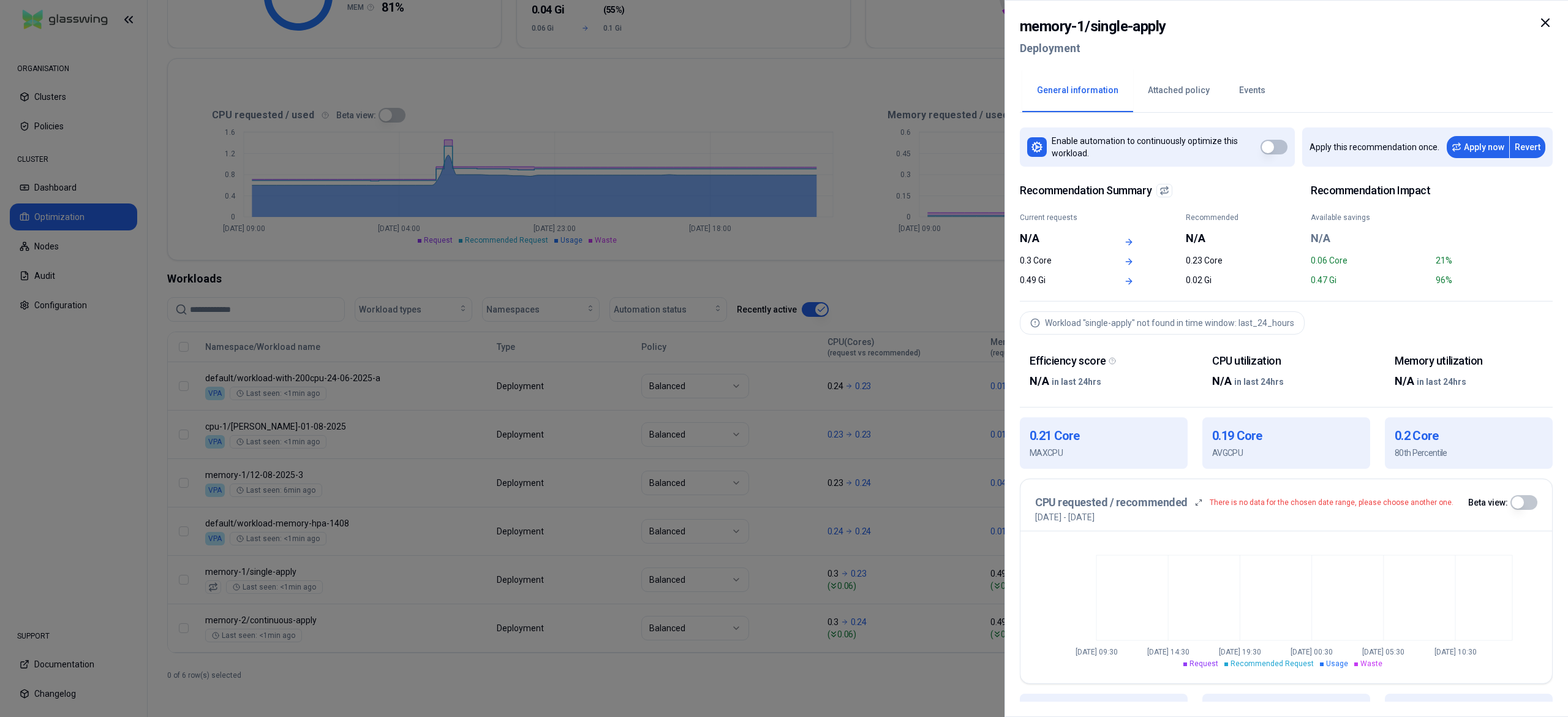
click at [746, 674] on div at bounding box center [784, 358] width 1568 height 717
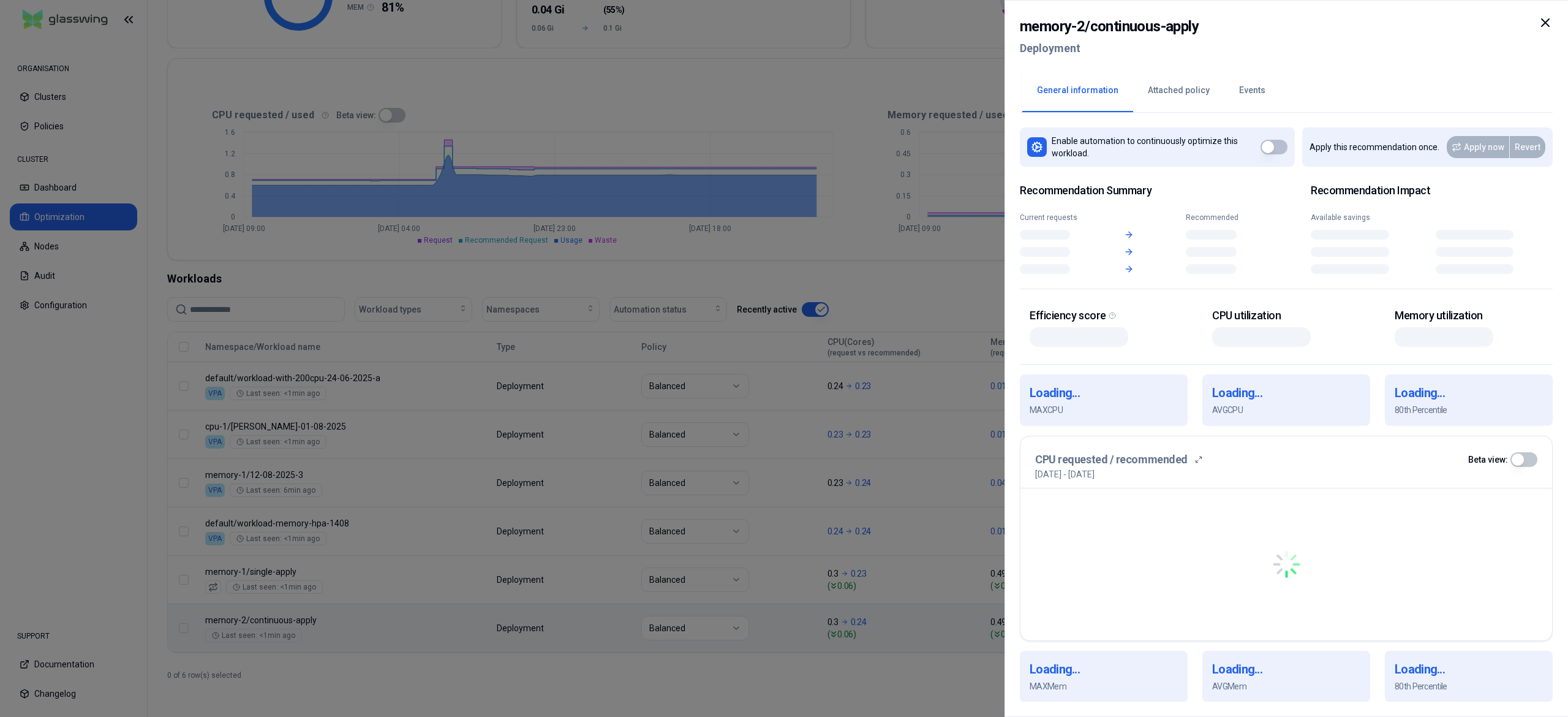
click at [501, 616] on body "ORGANISATION Clusters Policies CLUSTER Dashboard Optimization Nodes Audit Confi…" at bounding box center [784, 358] width 1568 height 717
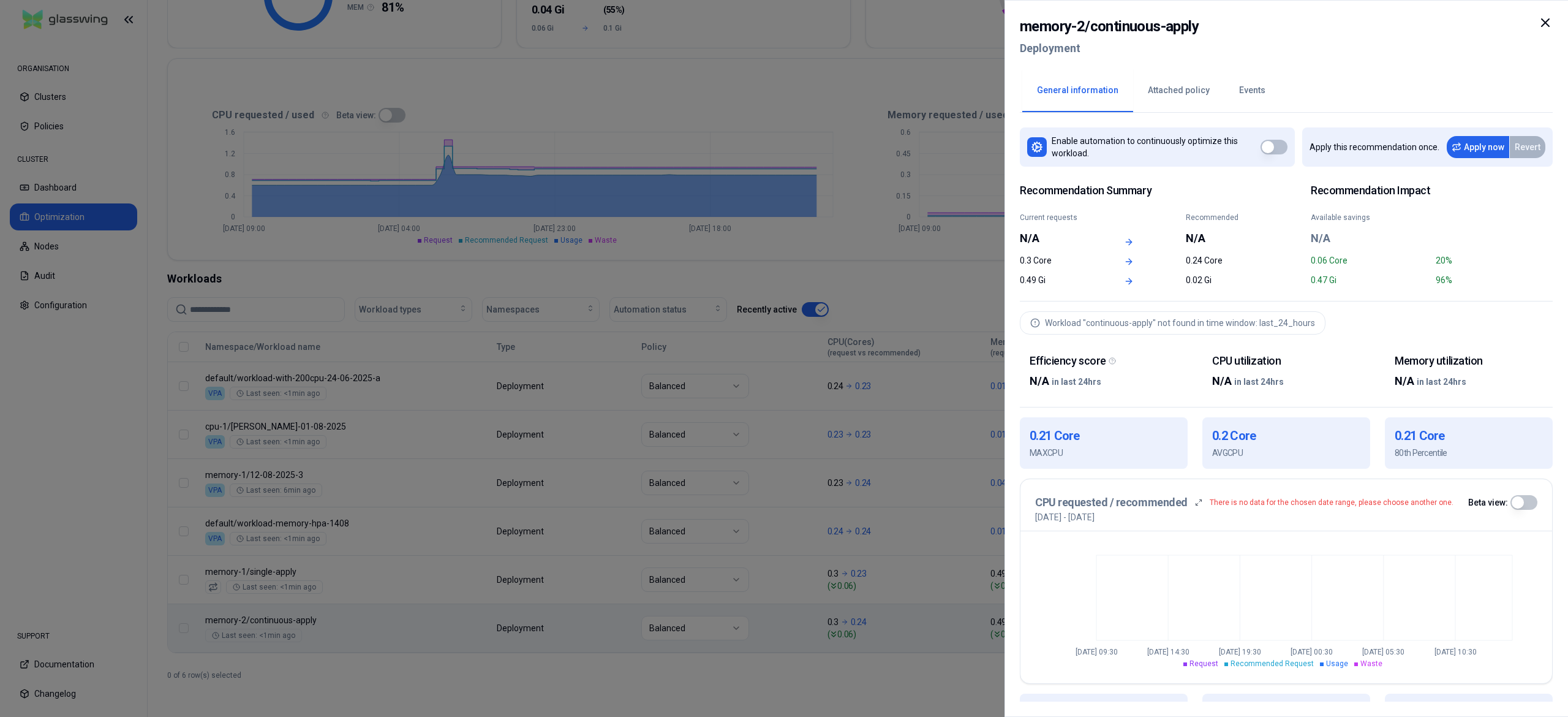
click at [501, 616] on div at bounding box center [784, 358] width 1568 height 717
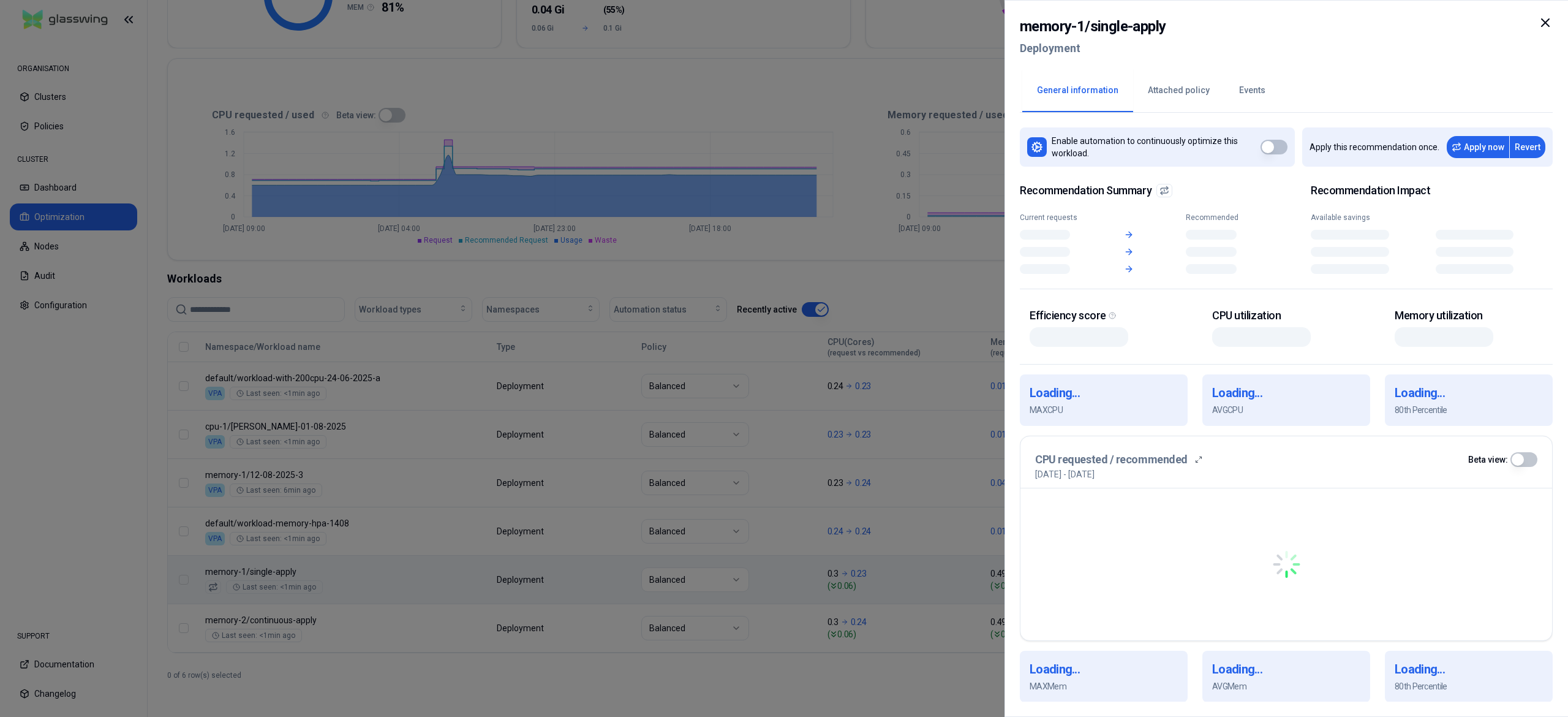
click at [503, 567] on body "ORGANISATION Clusters Policies CLUSTER Dashboard Optimization Nodes Audit Confi…" at bounding box center [784, 358] width 1568 height 717
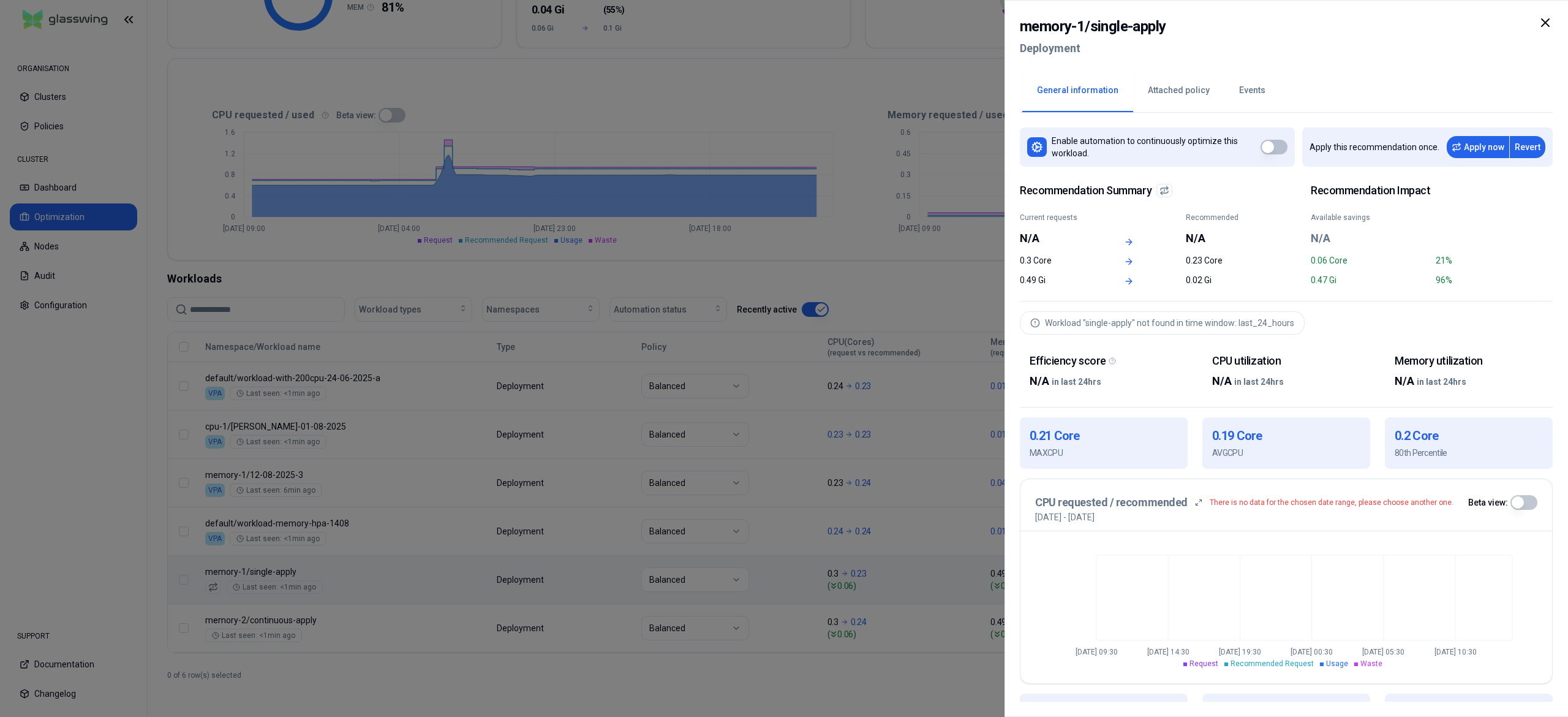
click at [503, 567] on div at bounding box center [784, 358] width 1568 height 717
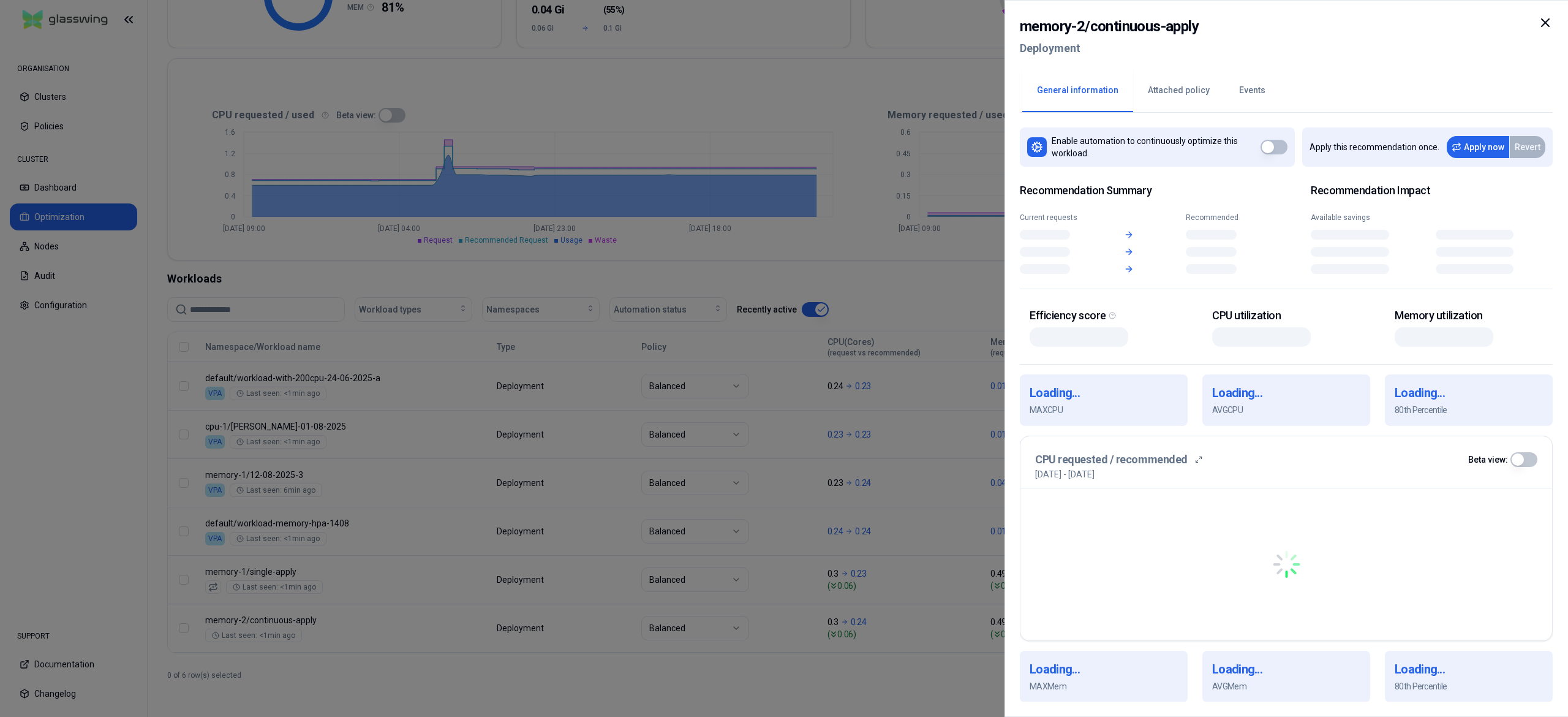
click at [468, 604] on body "ORGANISATION Clusters Policies CLUSTER Dashboard Optimization Nodes Audit Confi…" at bounding box center [784, 358] width 1568 height 717
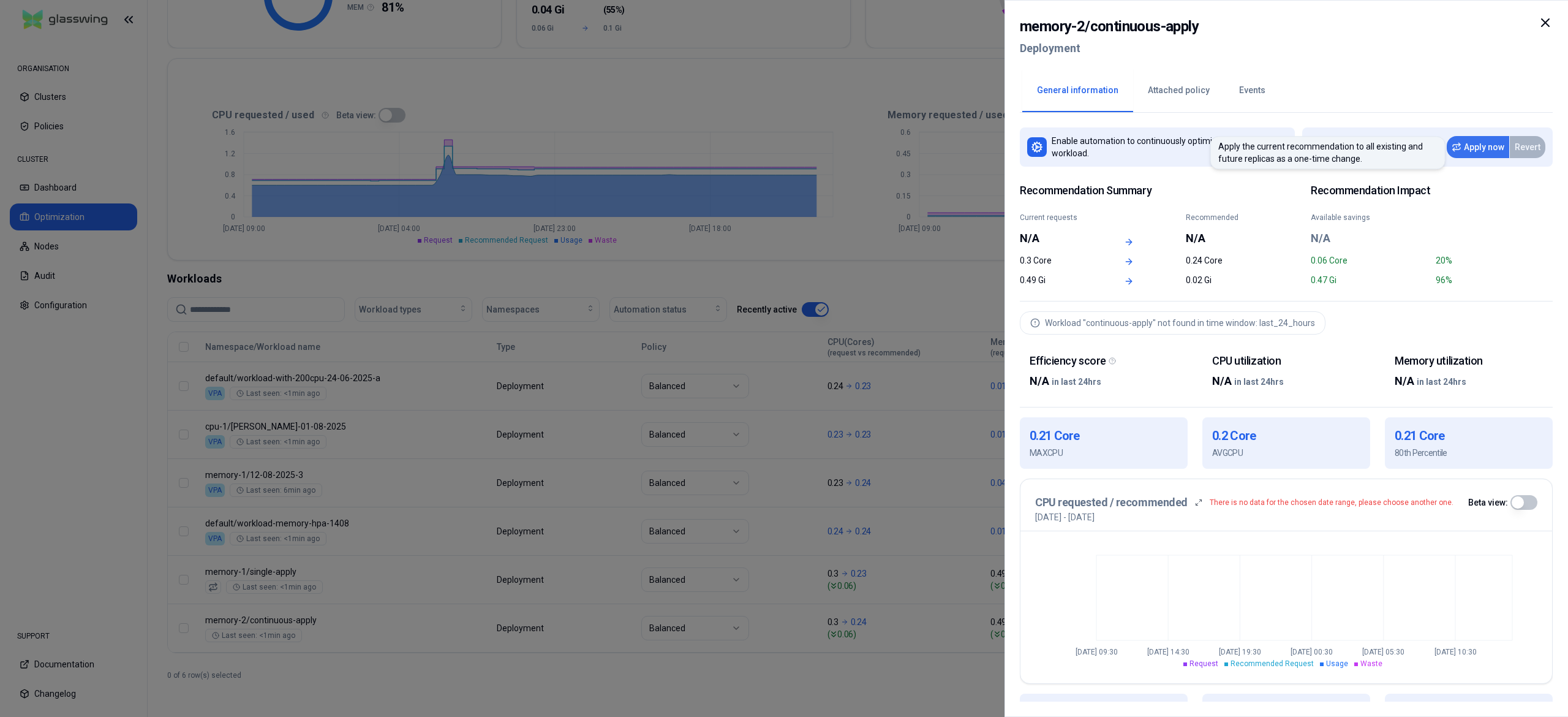
click at [1475, 144] on button "Apply now" at bounding box center [1478, 147] width 62 height 22
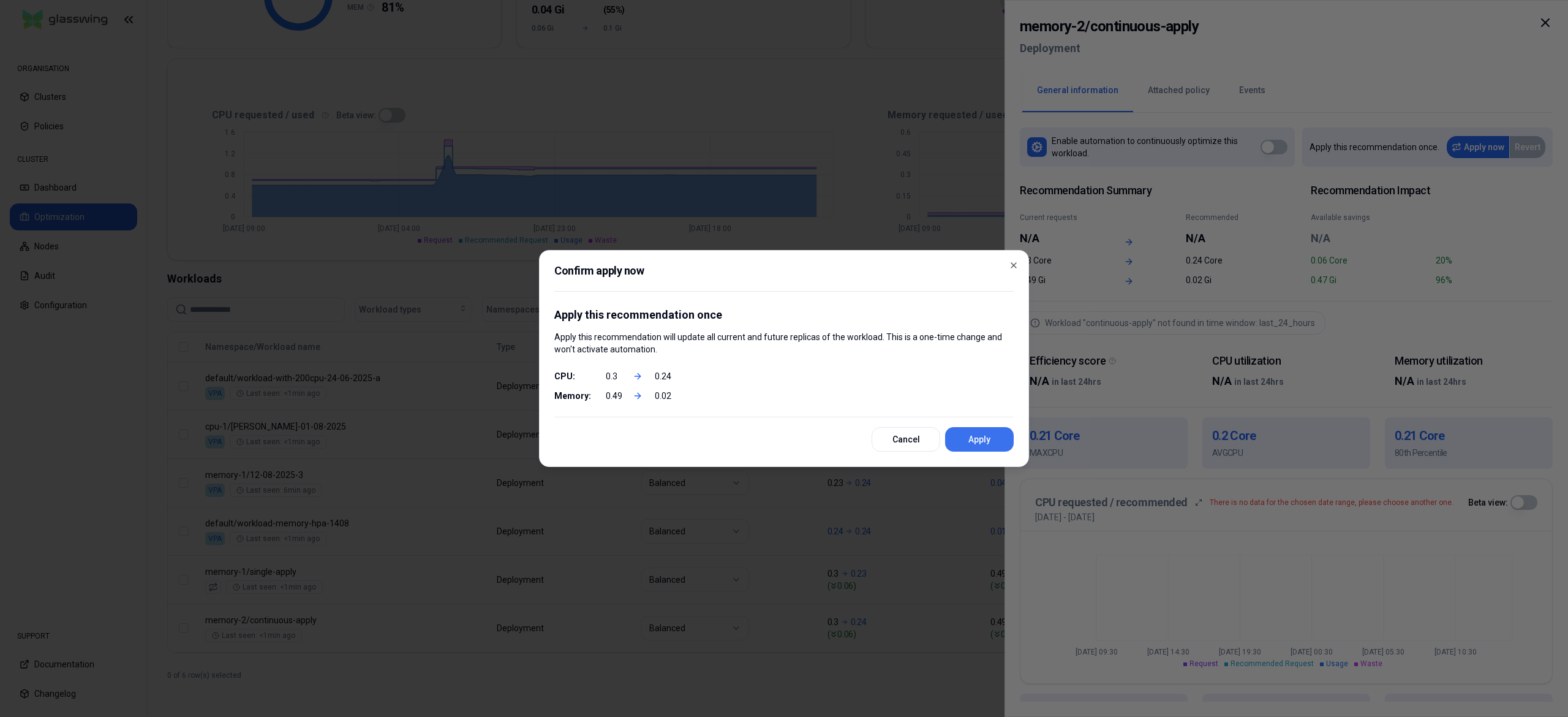
click at [984, 439] on button "Apply" at bounding box center [980, 439] width 69 height 24
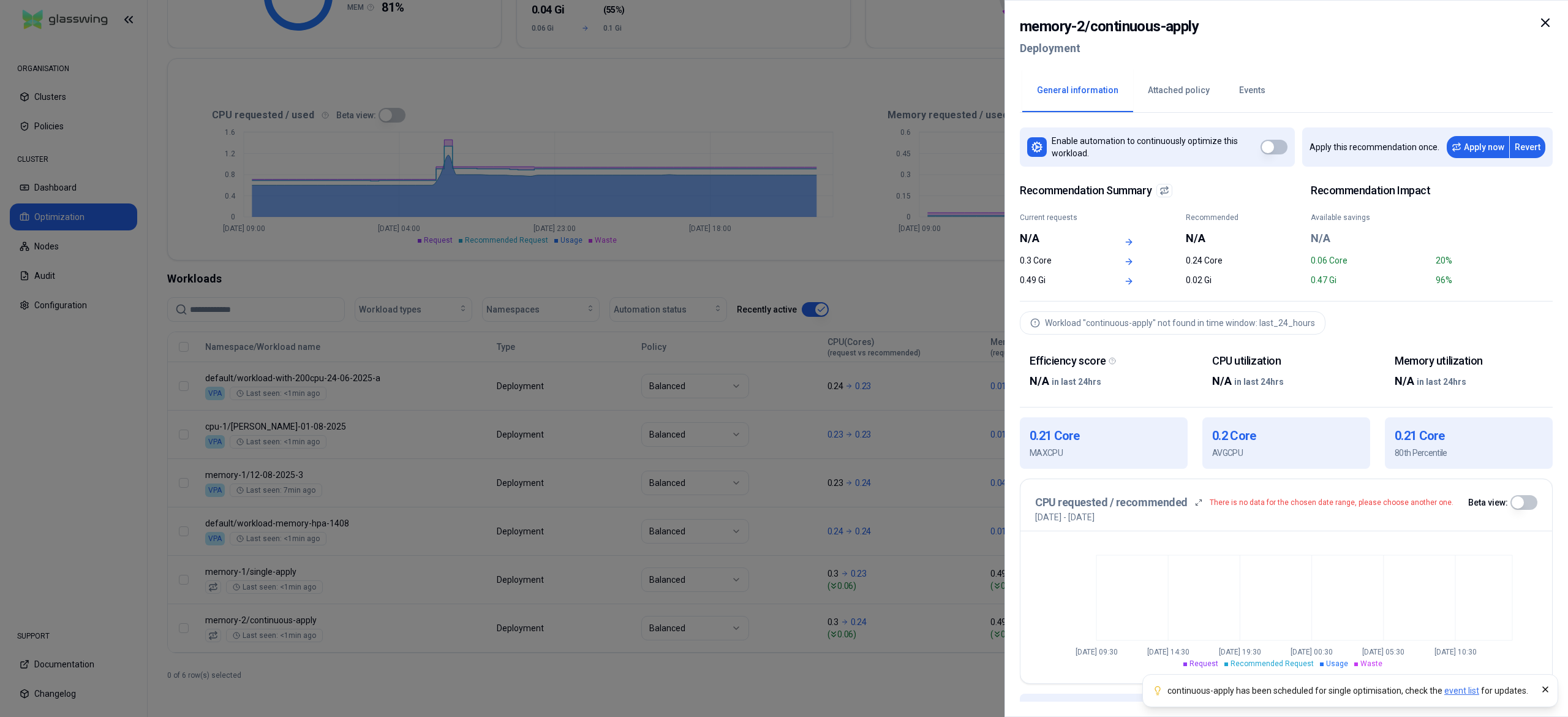
click at [546, 648] on div at bounding box center [784, 358] width 1568 height 717
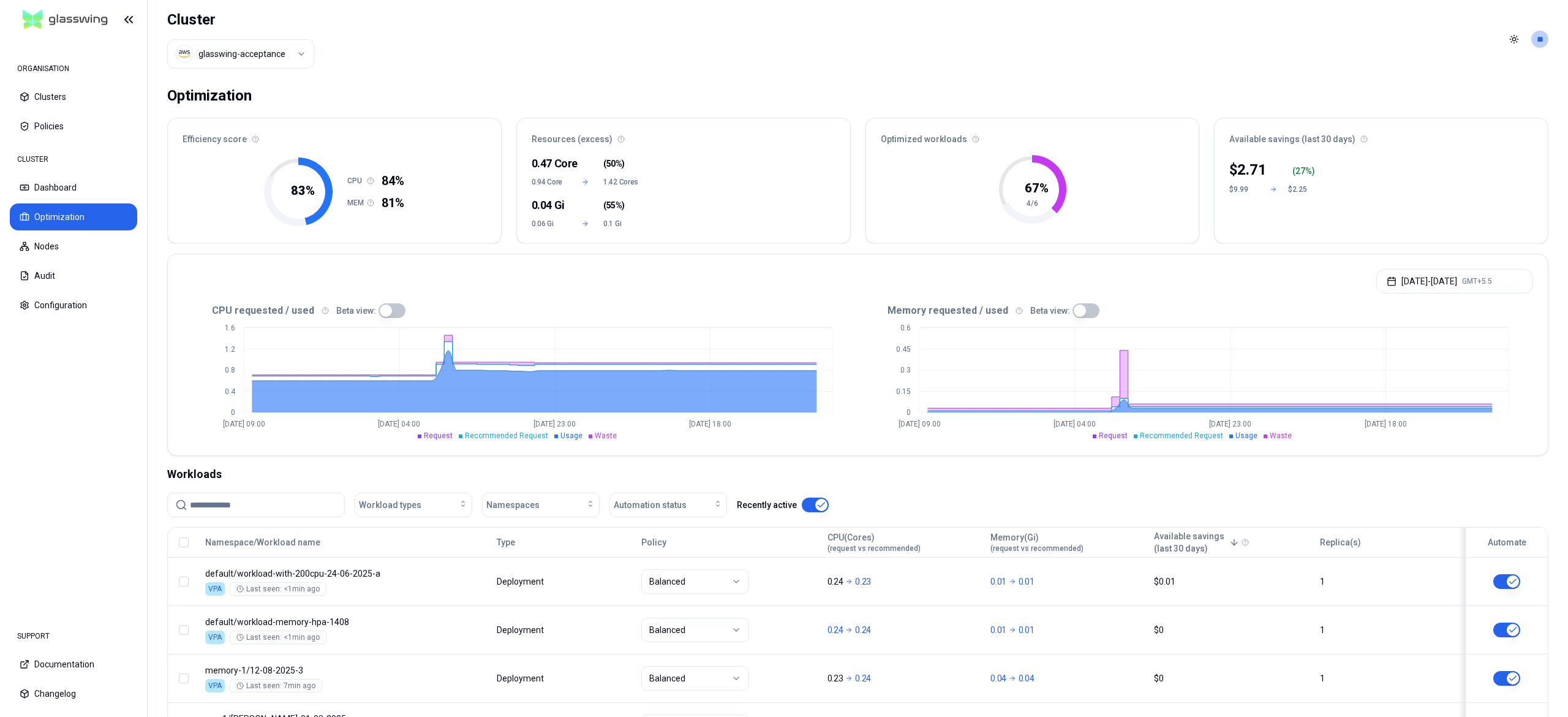
click at [578, 429] on icon "0 0.4 0.8 1.2 1.6 [DATE] 09:00 [DATE] 04:00 [DATE] 23:00 [DATE] 18:00" at bounding box center [520, 379] width 676 height 123
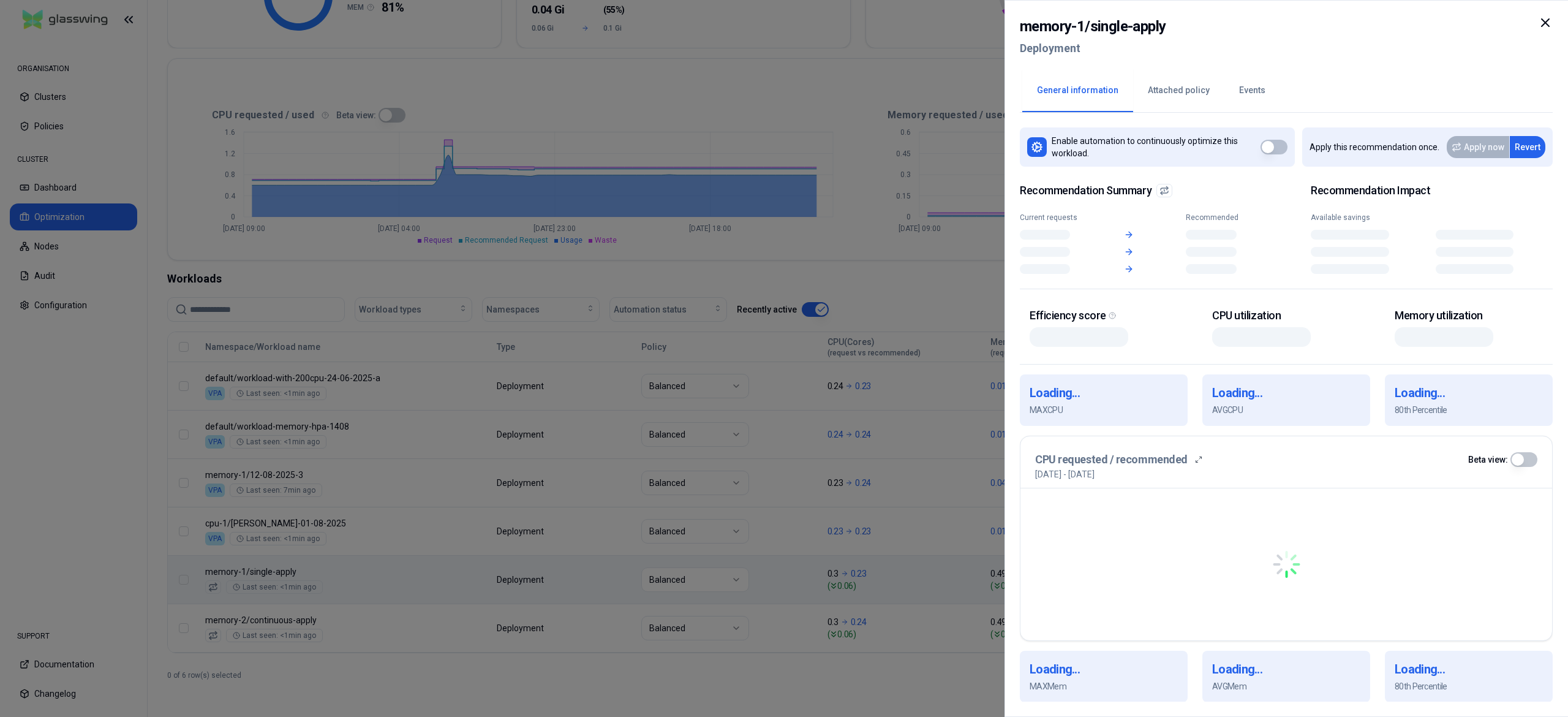
click at [458, 565] on body "ORGANISATION Clusters Policies CLUSTER Dashboard Optimization Nodes Audit Confi…" at bounding box center [784, 358] width 1568 height 717
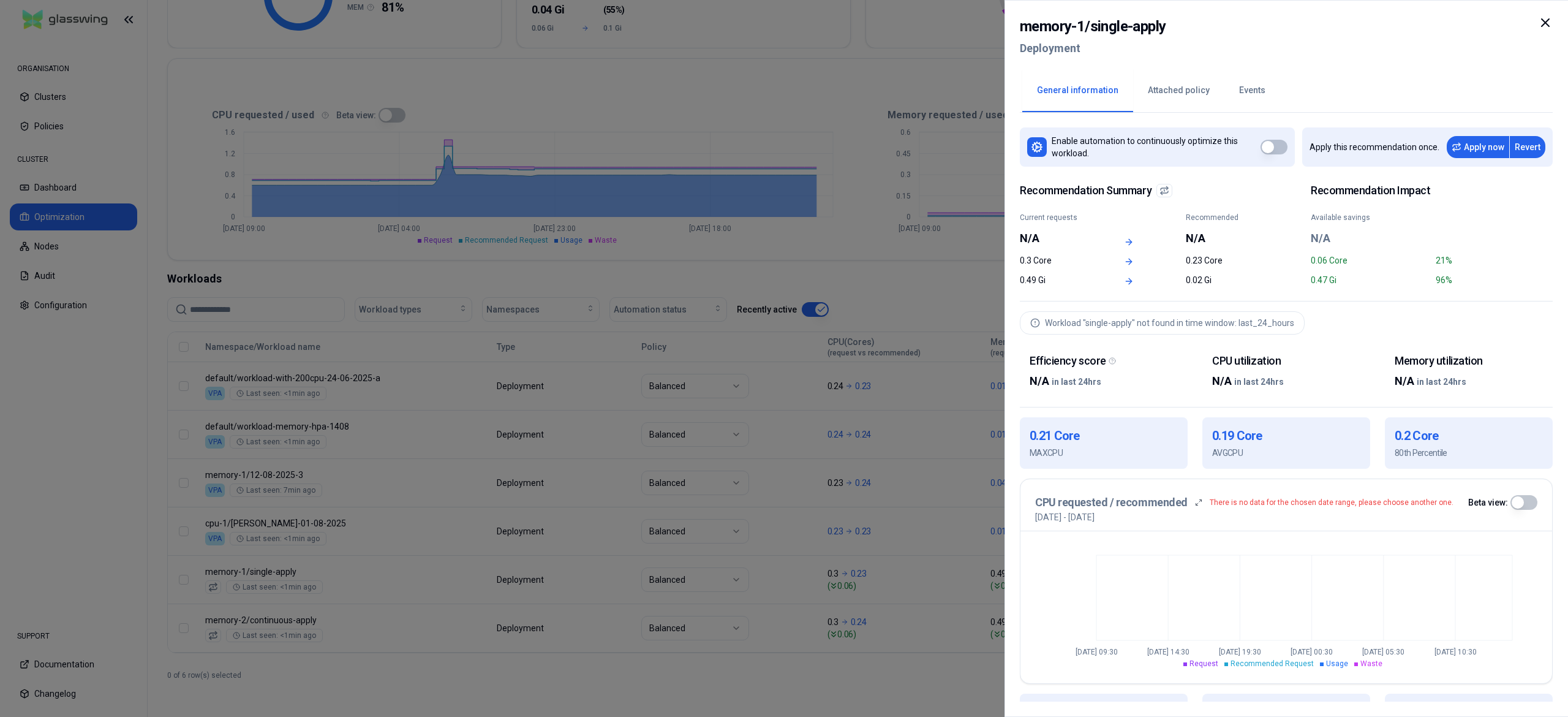
scroll to position [260, 0]
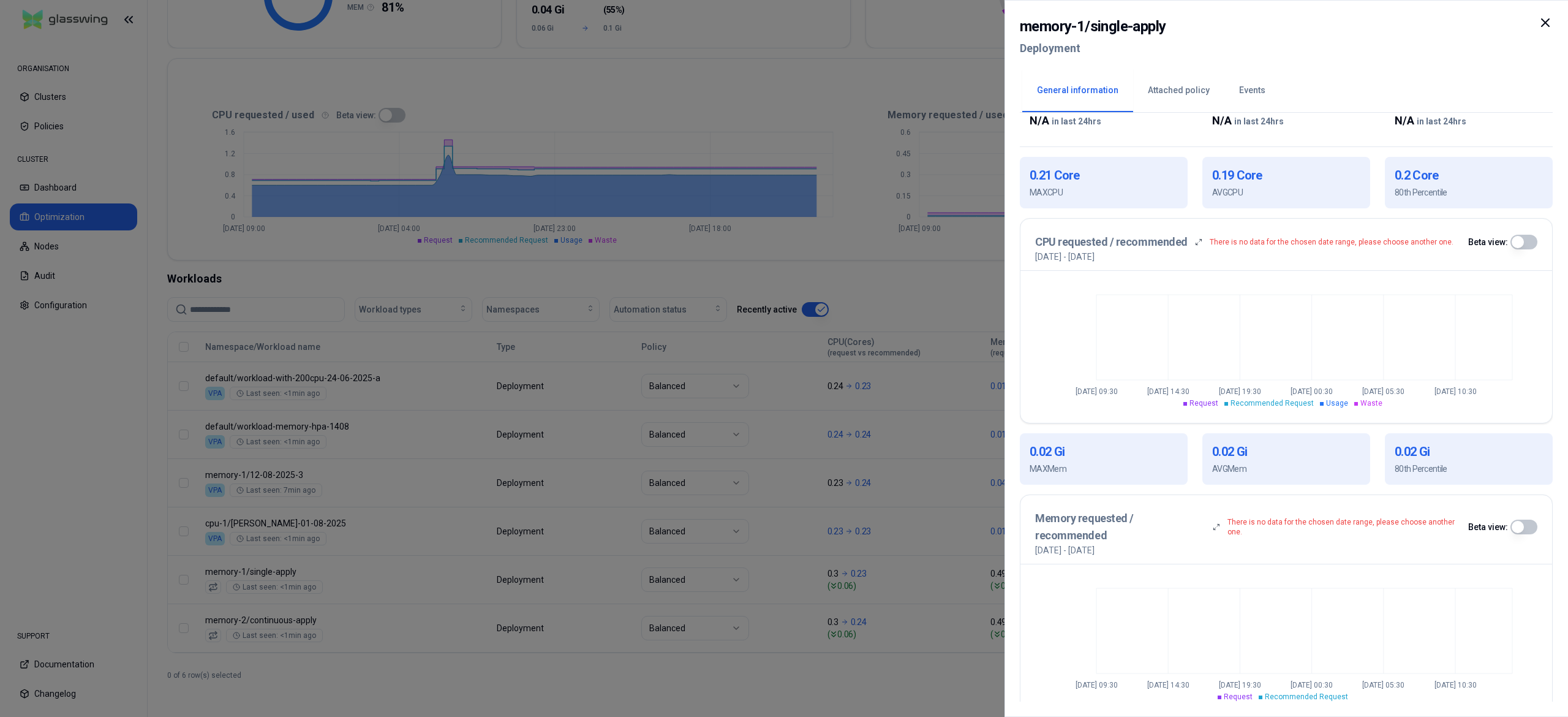
click at [481, 621] on div at bounding box center [784, 358] width 1568 height 717
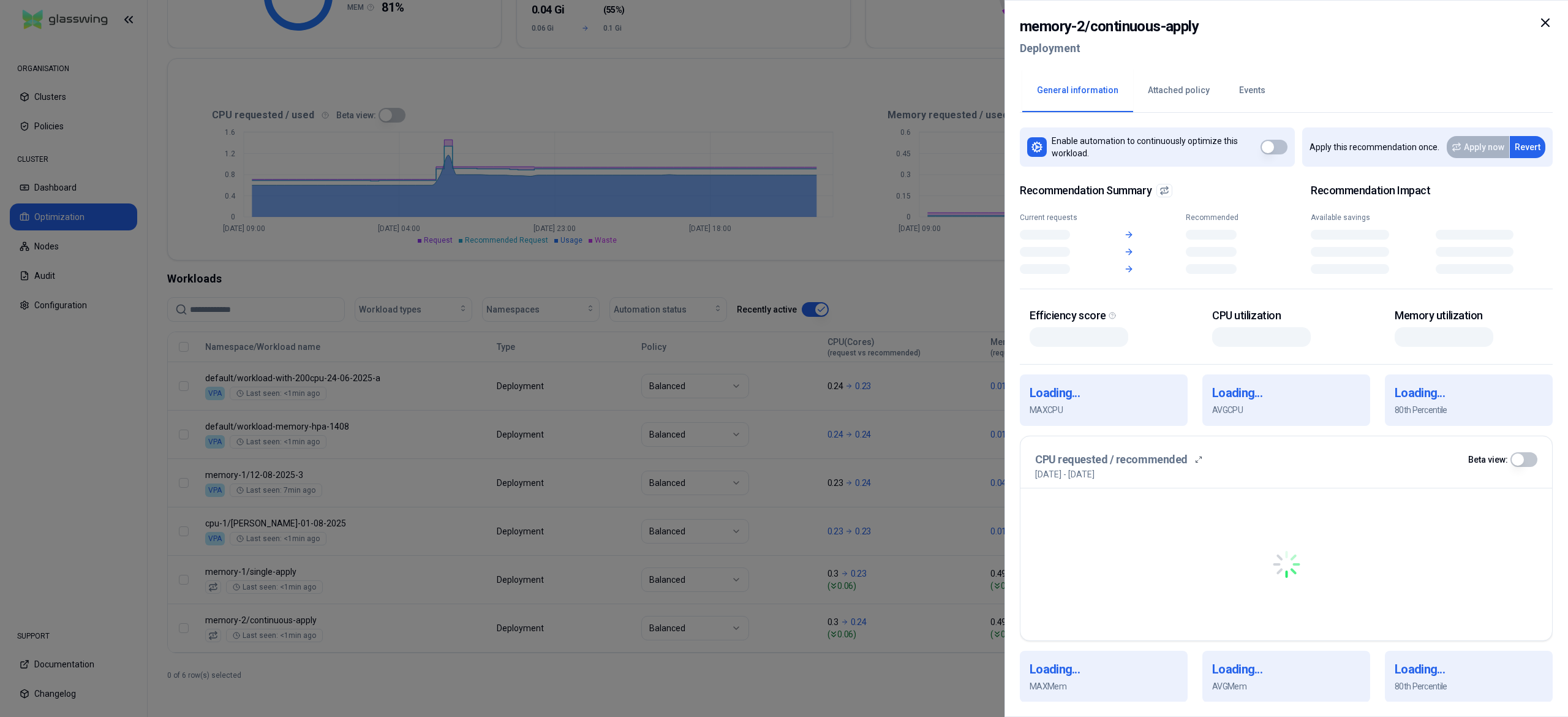
click at [481, 621] on body "ORGANISATION Clusters Policies CLUSTER Dashboard Optimization Nodes Audit Confi…" at bounding box center [784, 358] width 1568 height 717
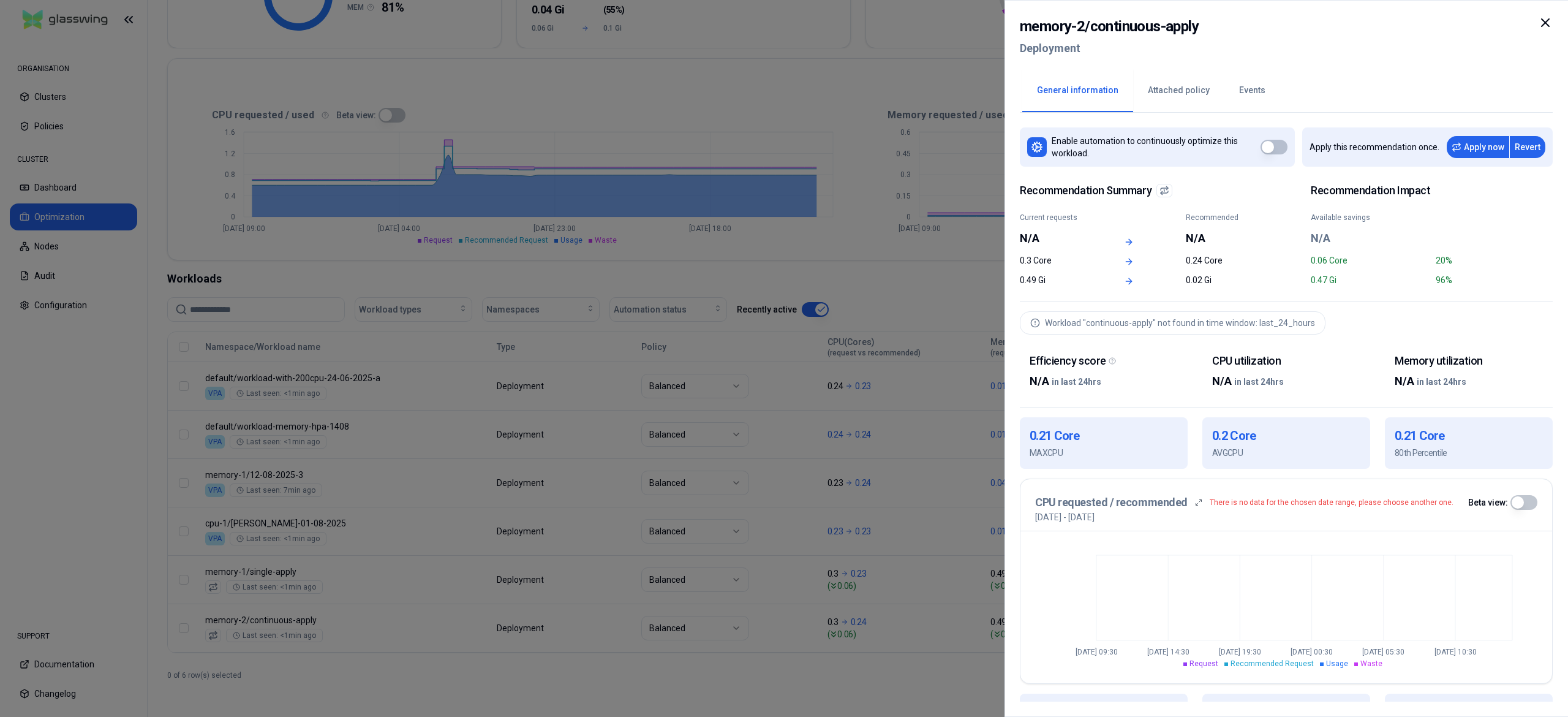
click at [481, 621] on div at bounding box center [784, 358] width 1568 height 717
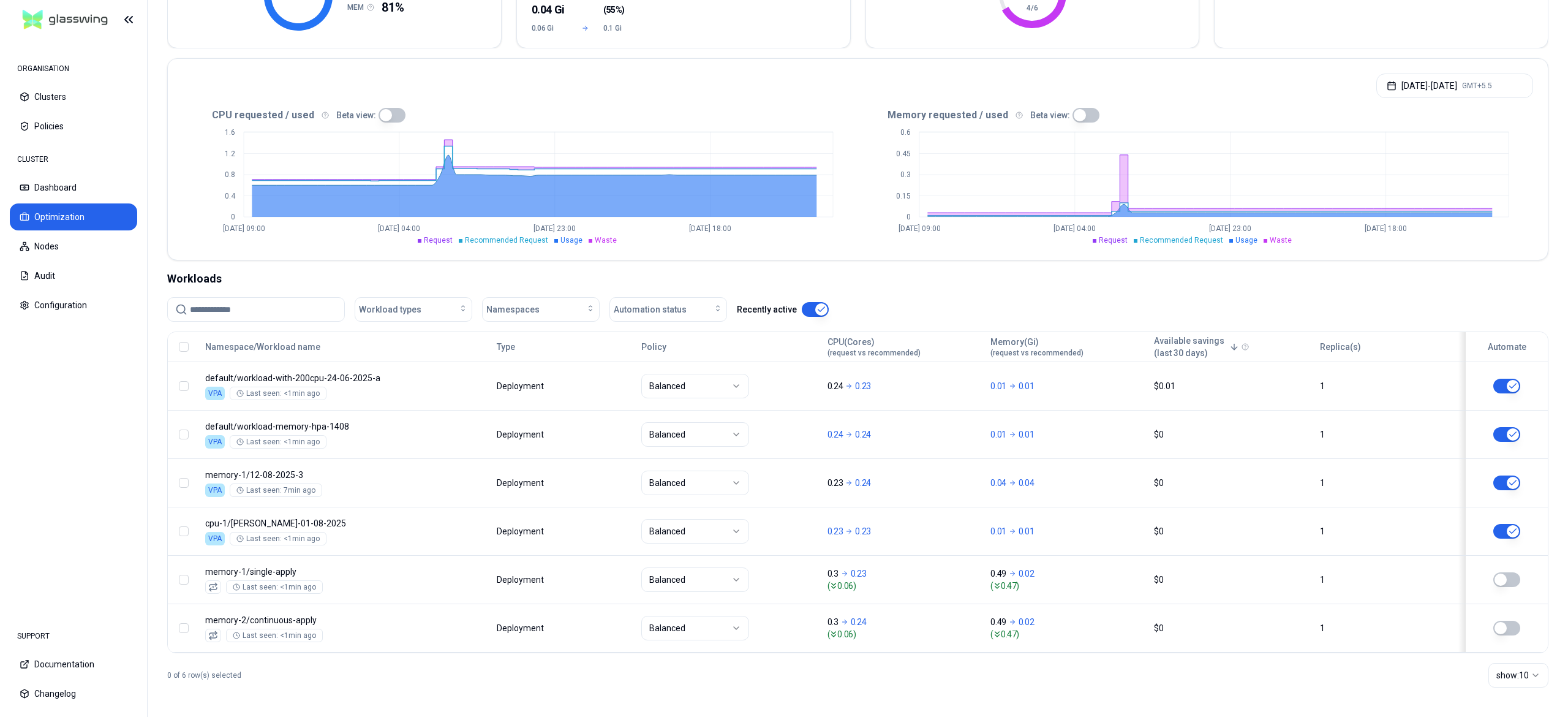
drag, startPoint x: 802, startPoint y: 601, endPoint x: 522, endPoint y: 80, distance: 591.5
click at [522, 80] on div "[DATE] - [DATE] GMT+5.5" at bounding box center [858, 82] width 1380 height 47
click at [60, 193] on button "Dashboard" at bounding box center [73, 188] width 127 height 27
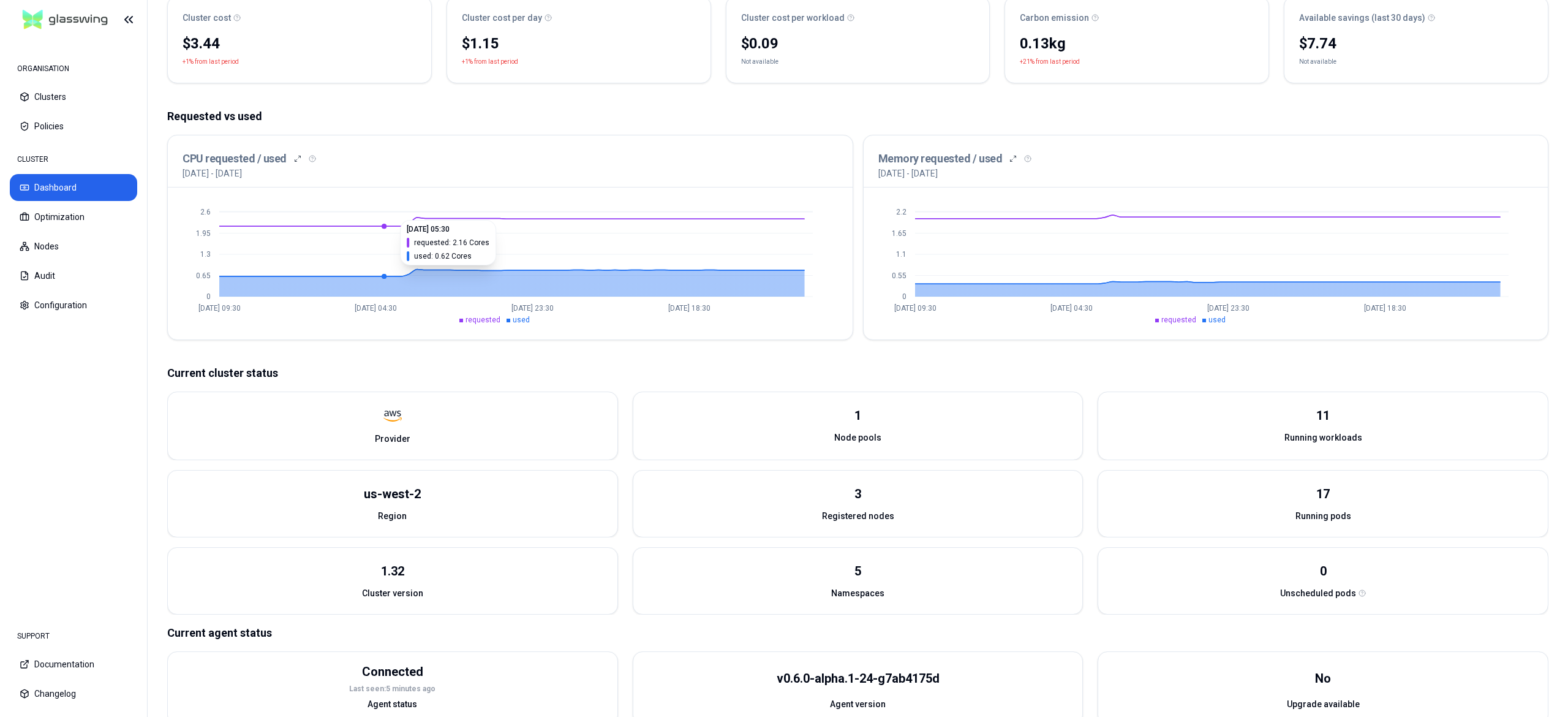
scroll to position [162, 0]
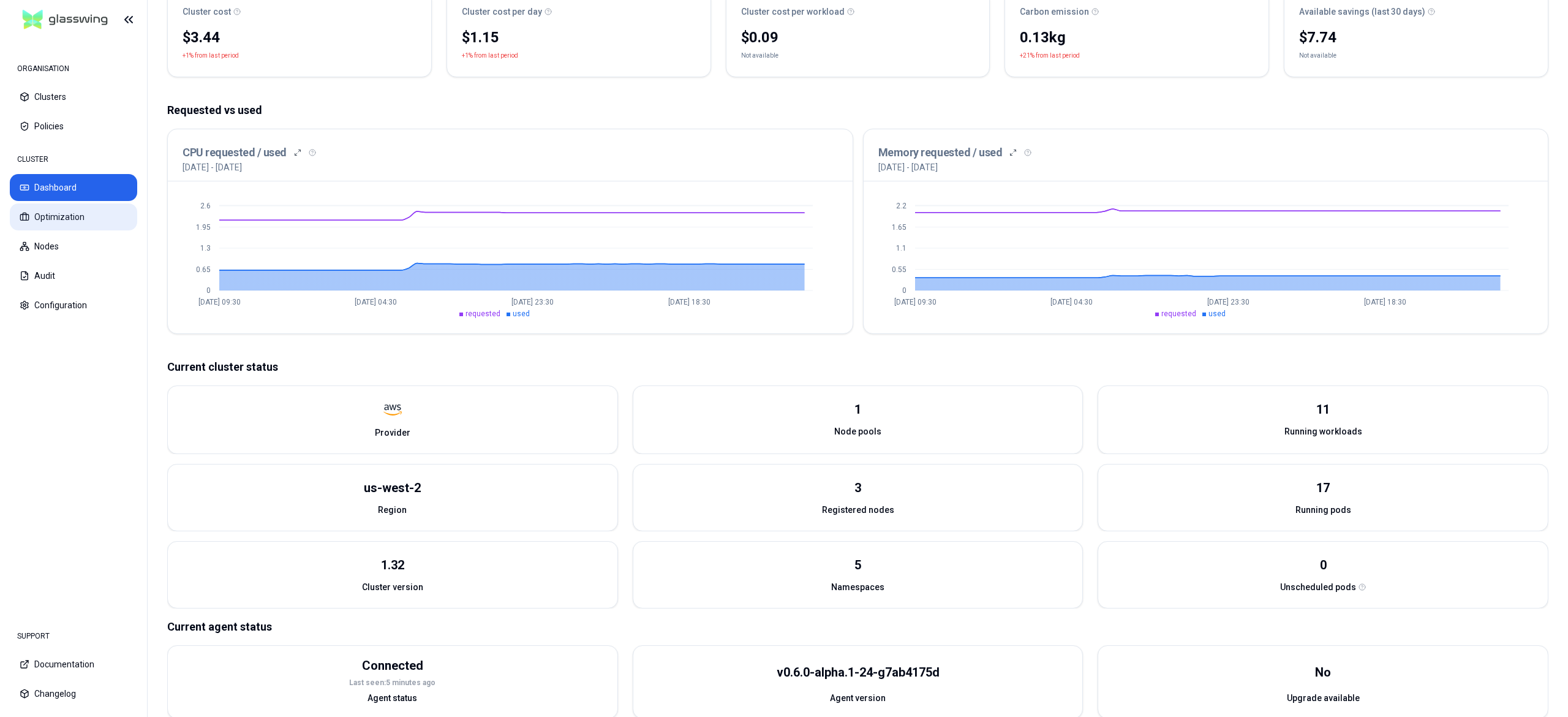
click at [86, 220] on button "Optimization" at bounding box center [73, 217] width 127 height 27
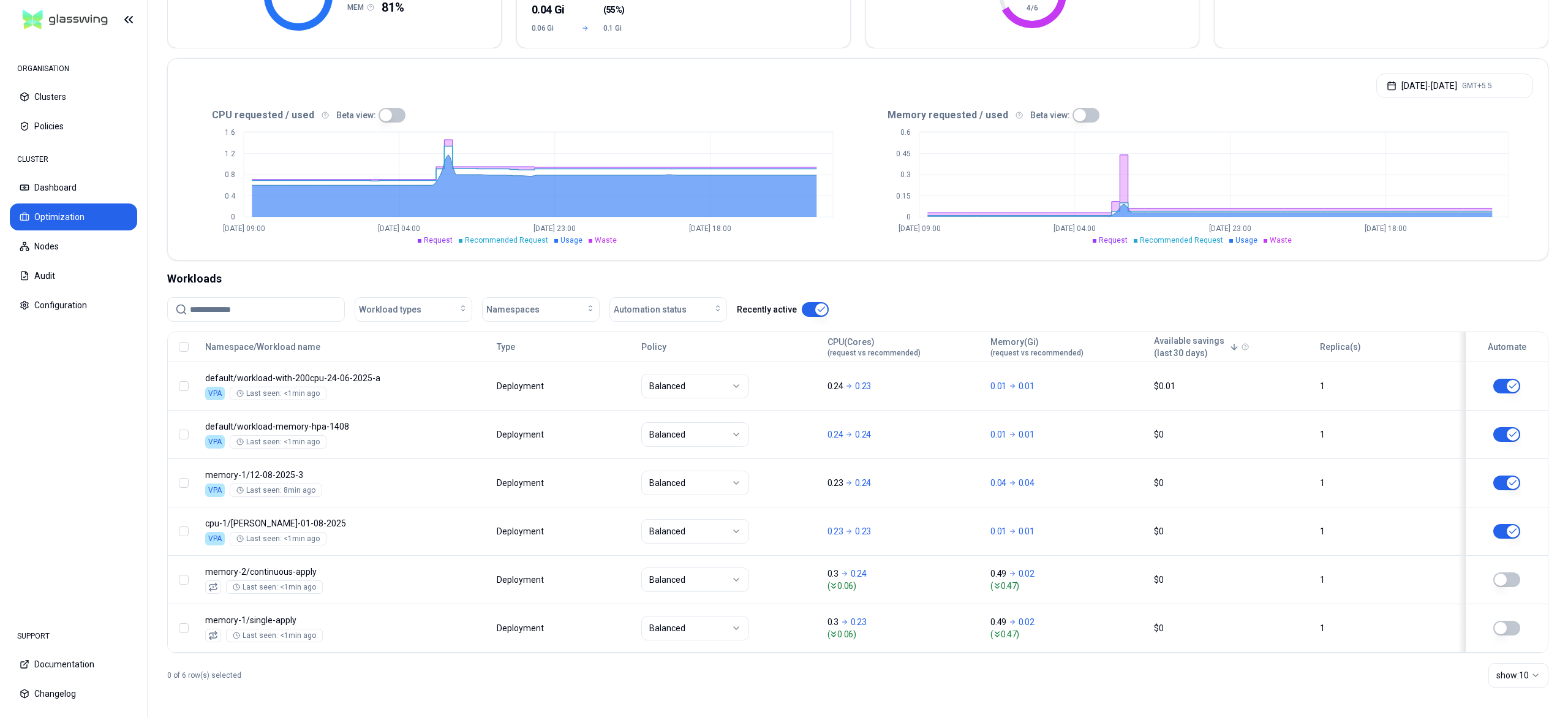
scroll to position [199, 0]
